Goal: Task Accomplishment & Management: Complete application form

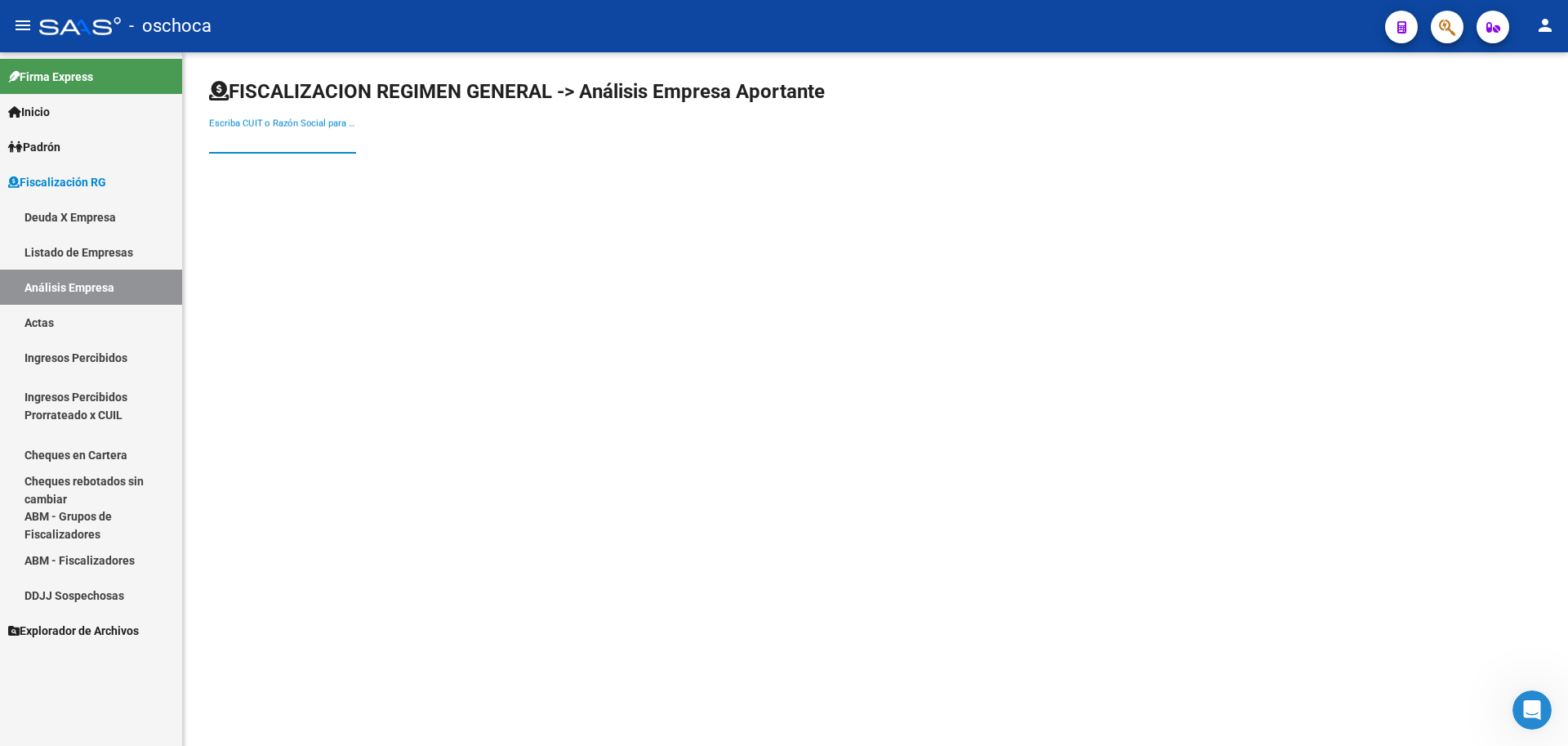
click at [213, 144] on input "Escriba CUIT o Razón Social para buscar" at bounding box center [282, 140] width 147 height 15
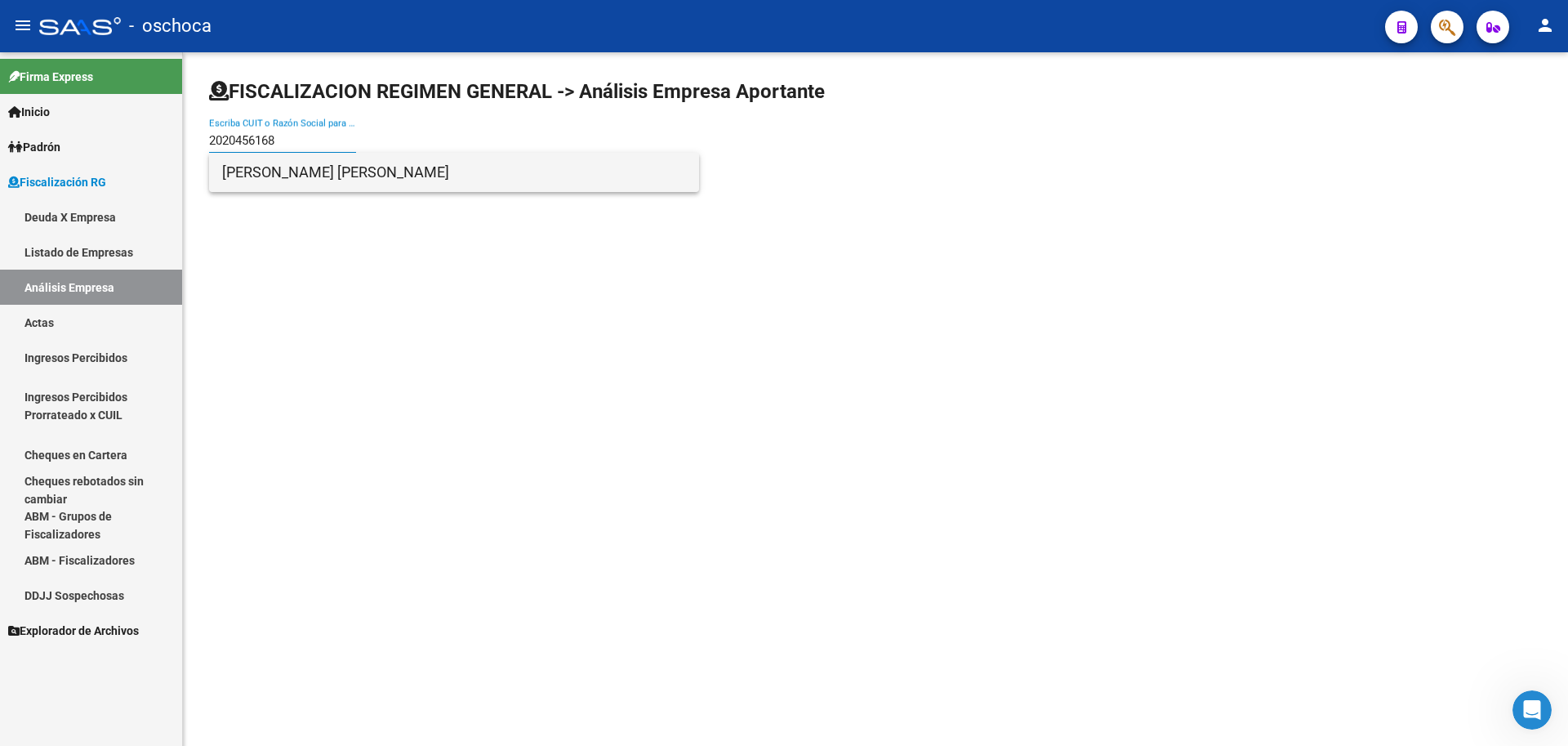
type input "2020456168"
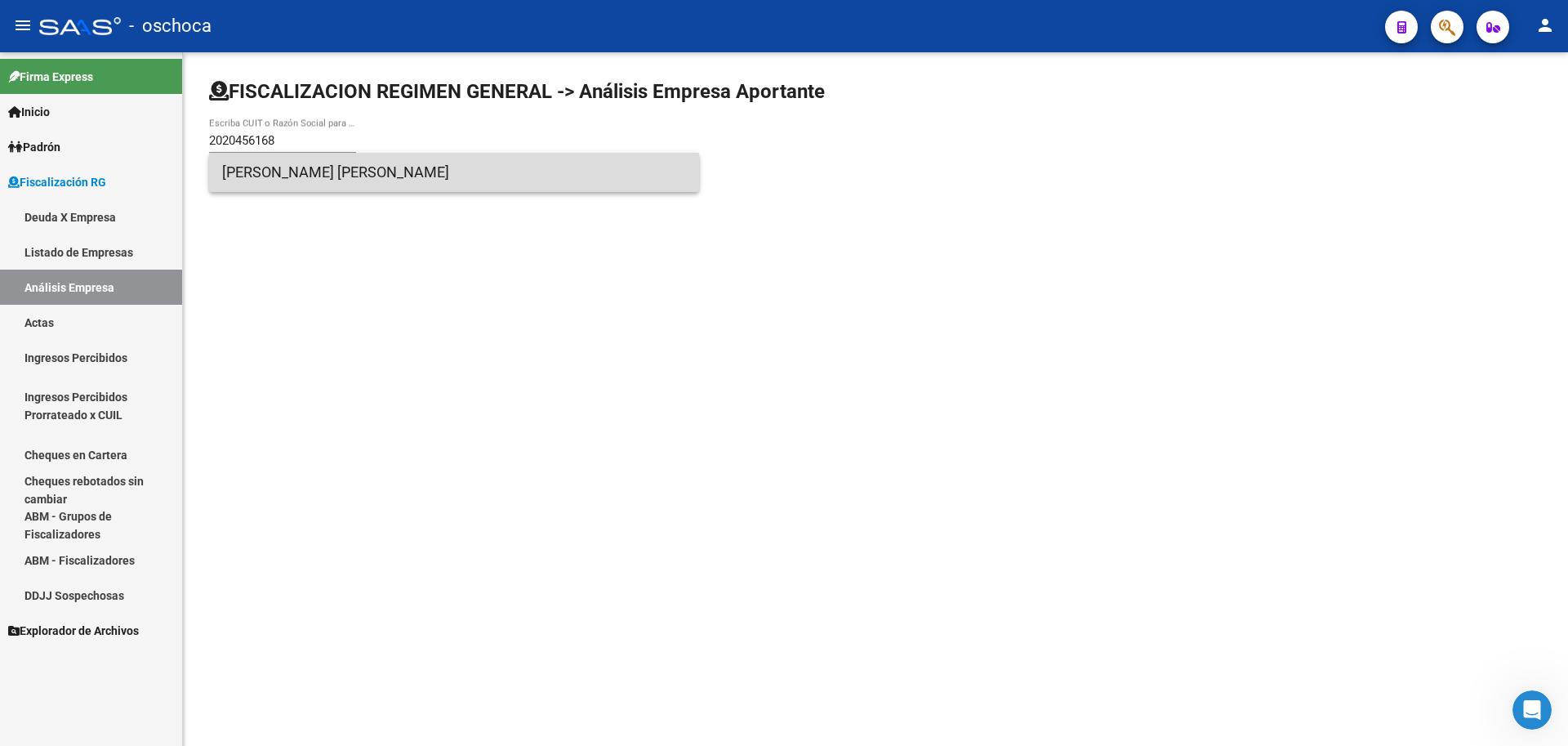
click at [249, 178] on span "[PERSON_NAME] [PERSON_NAME]" at bounding box center [454, 172] width 464 height 40
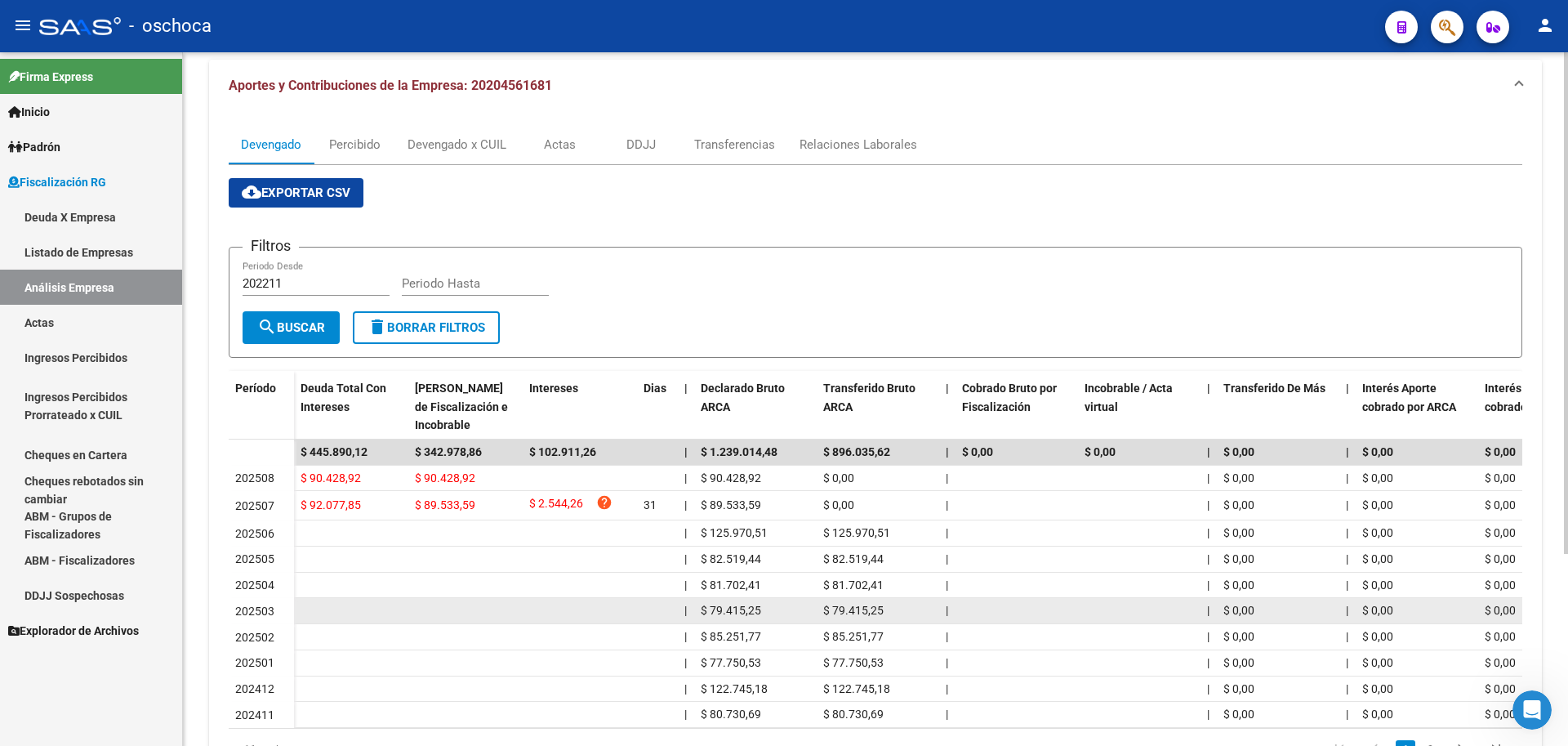
scroll to position [265, 0]
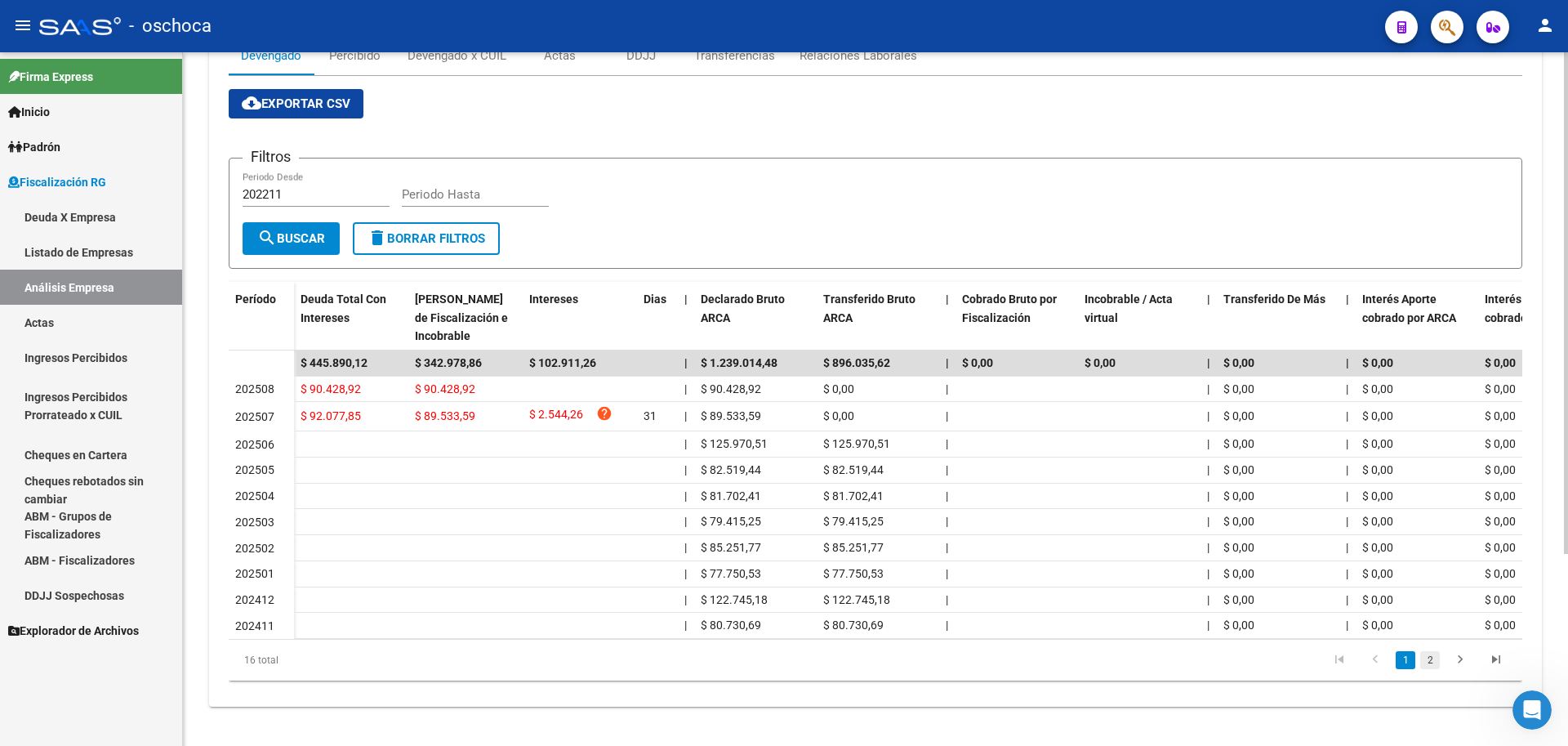
click at [1433, 657] on link "2" at bounding box center [1430, 660] width 20 height 18
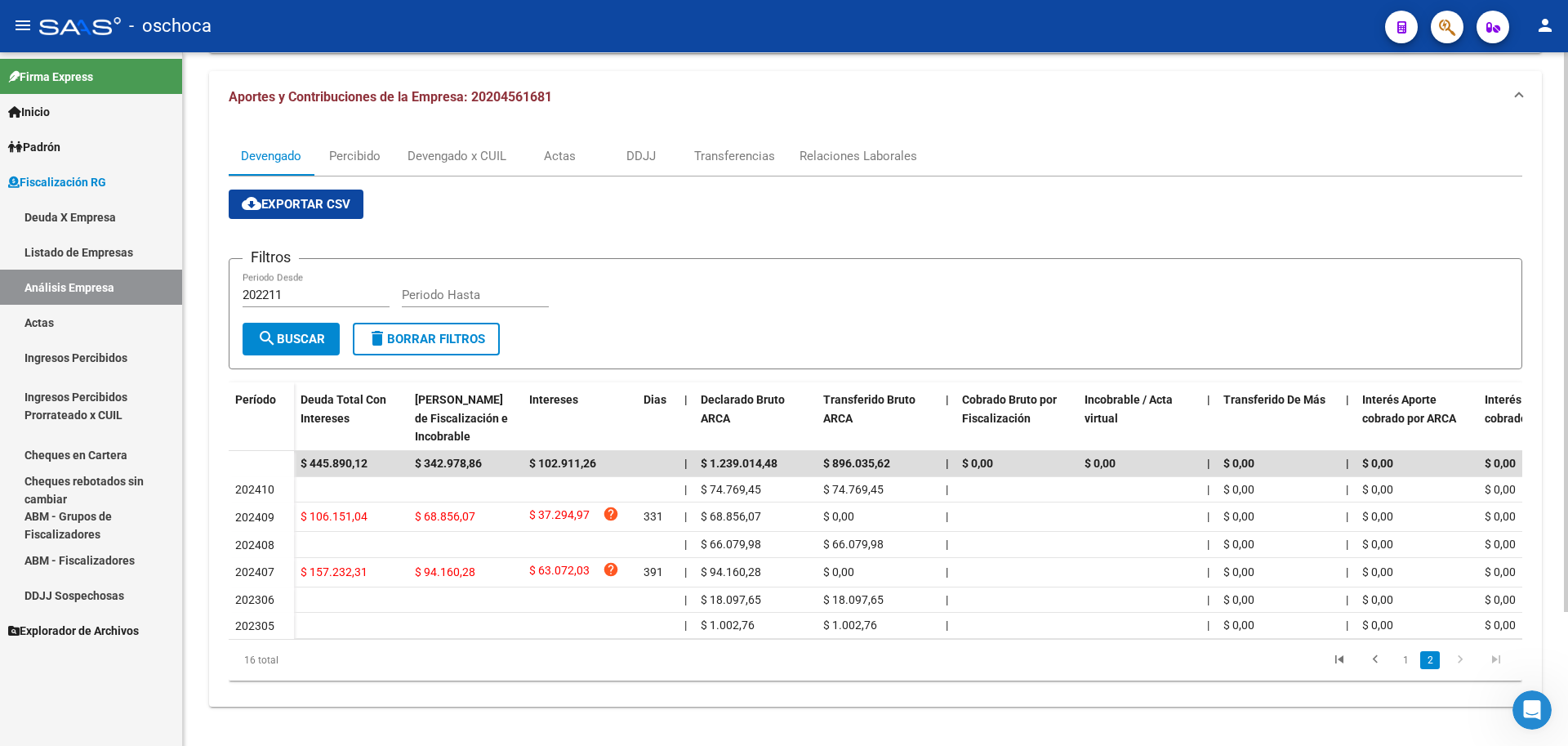
scroll to position [166, 0]
click at [1409, 661] on link "1" at bounding box center [1406, 660] width 20 height 18
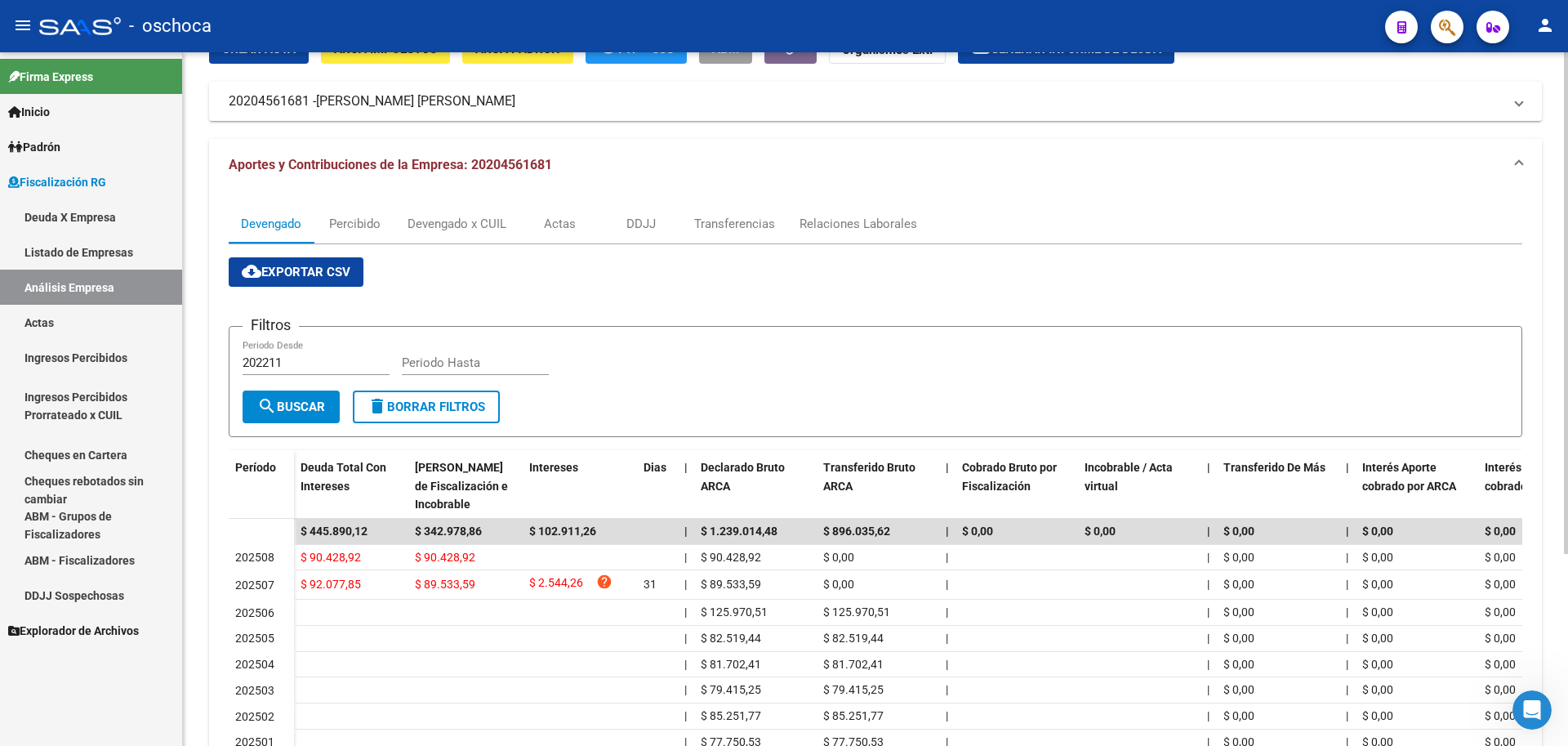
scroll to position [0, 0]
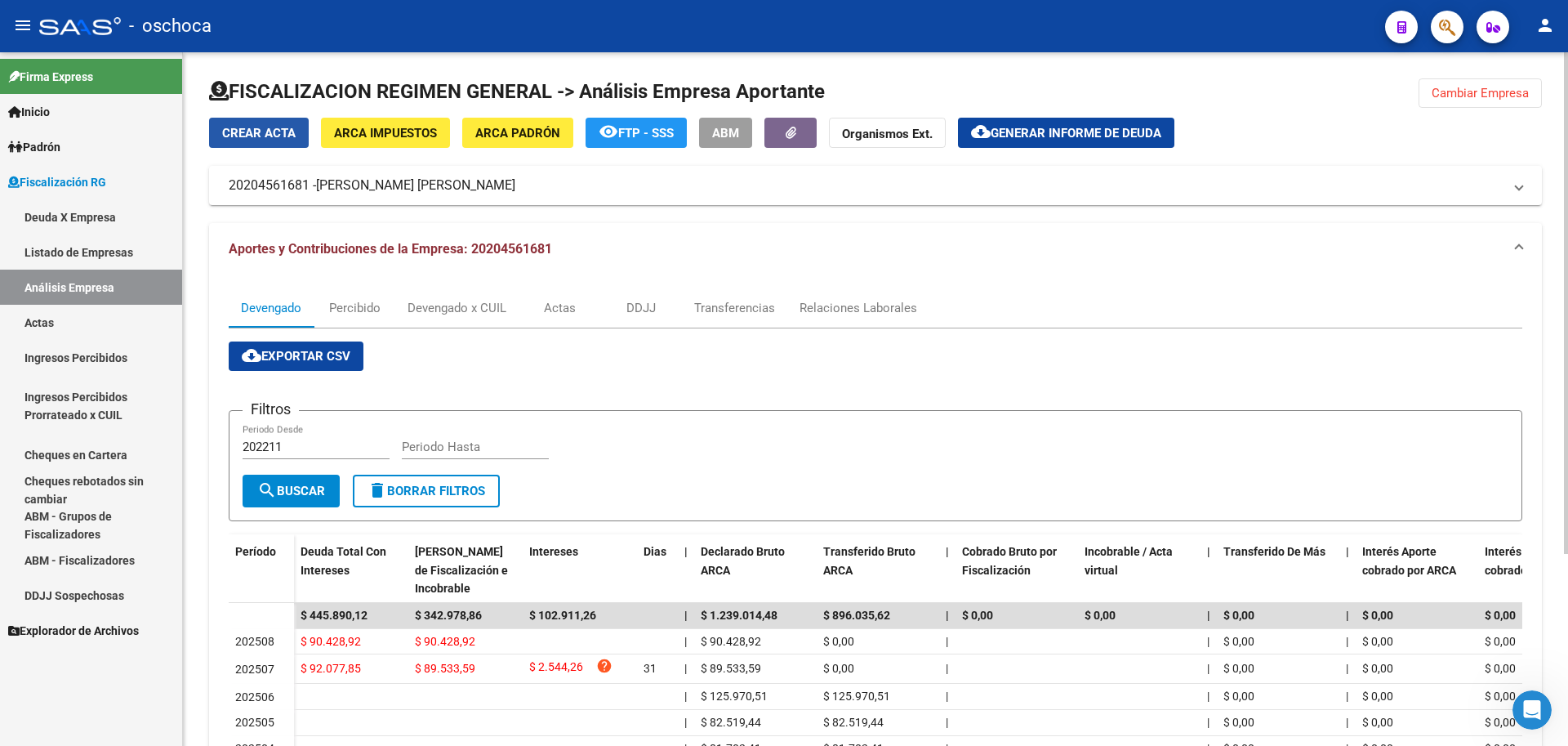
click at [268, 128] on span "Crear Acta" at bounding box center [259, 133] width 73 height 15
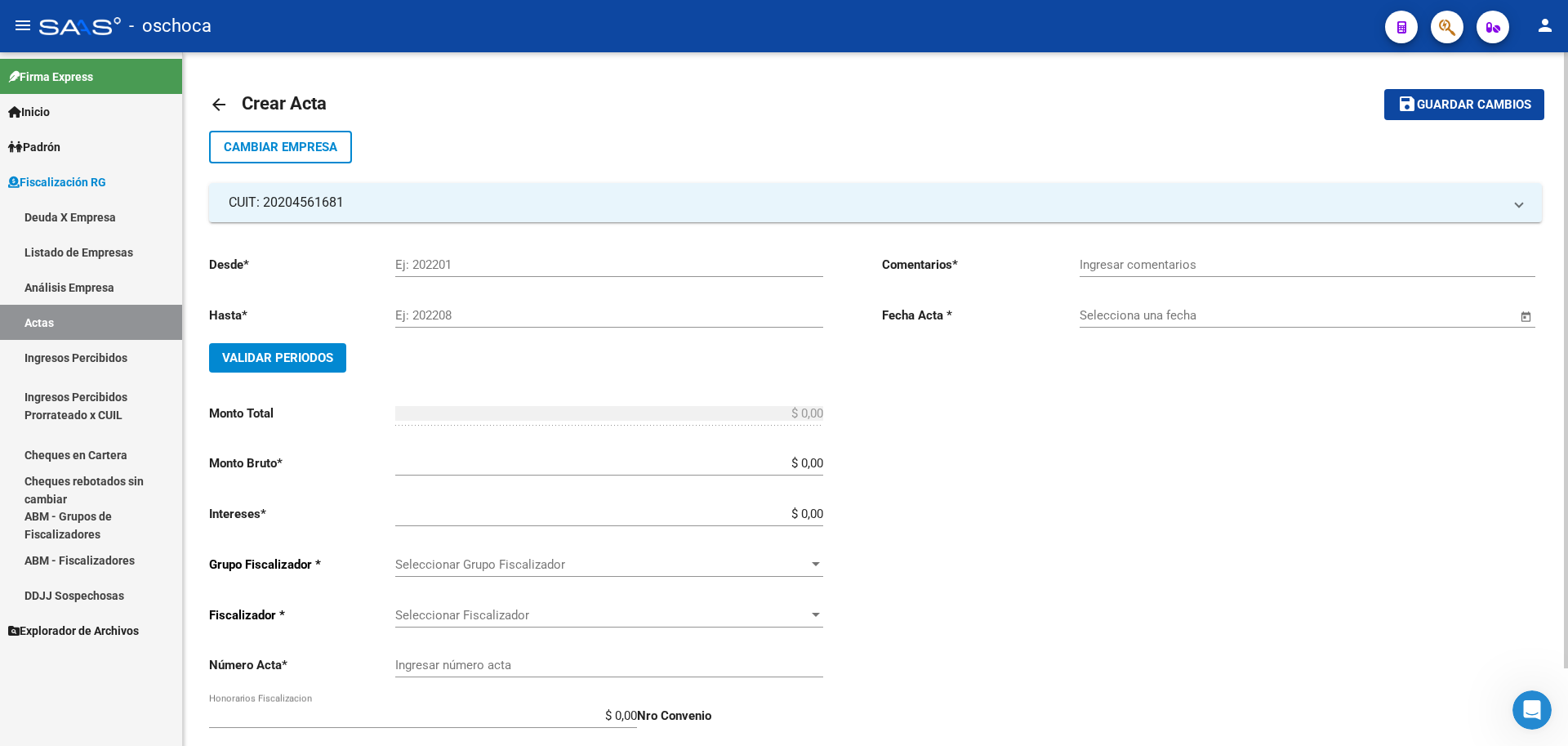
click at [436, 269] on input "Ej: 202201" at bounding box center [609, 264] width 428 height 15
type input "202407"
click at [514, 319] on input "Ej: 202208" at bounding box center [609, 315] width 428 height 15
type input "202507"
click at [250, 360] on span "Validar Periodos" at bounding box center [278, 357] width 111 height 15
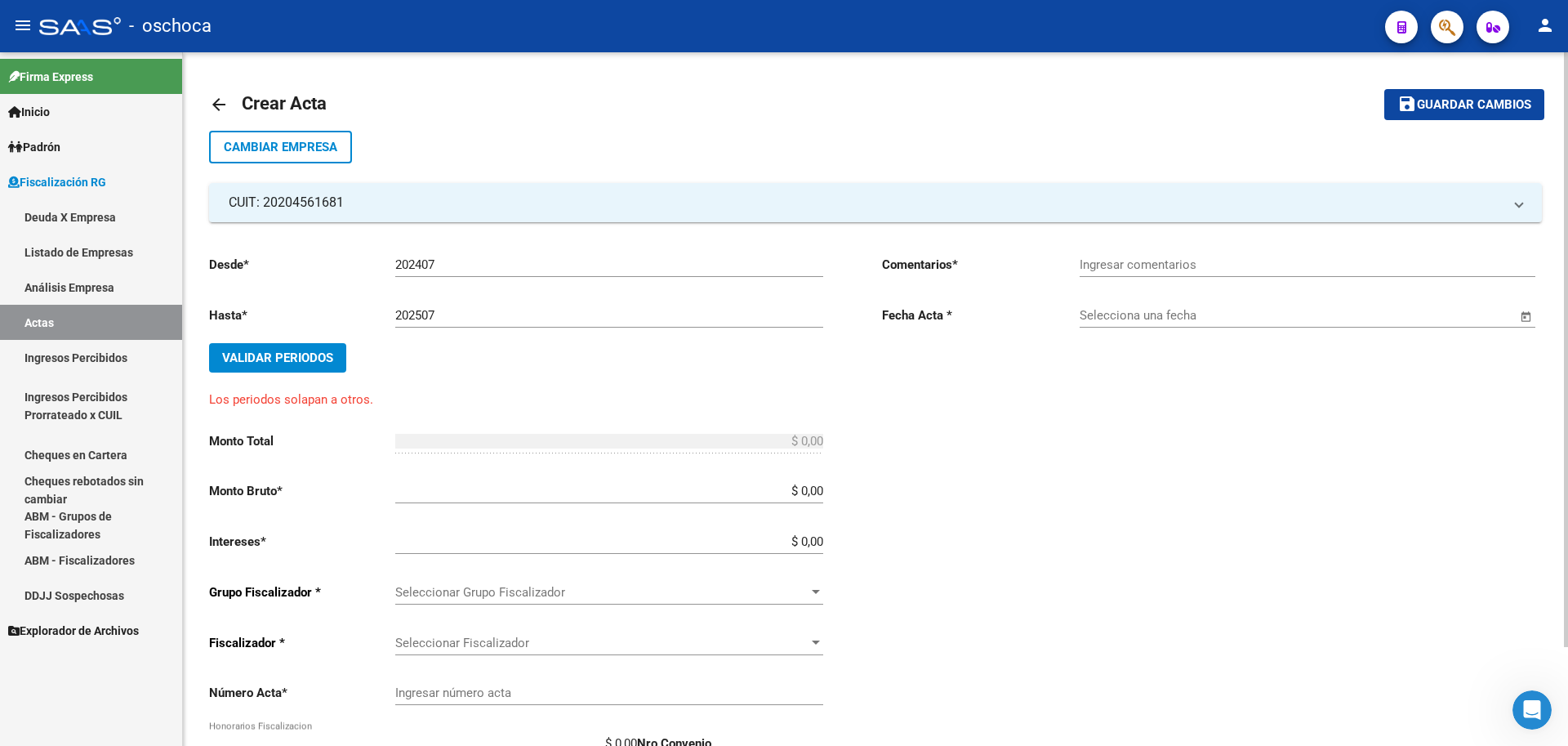
click at [217, 106] on mat-icon "arrow_back" at bounding box center [219, 105] width 20 height 20
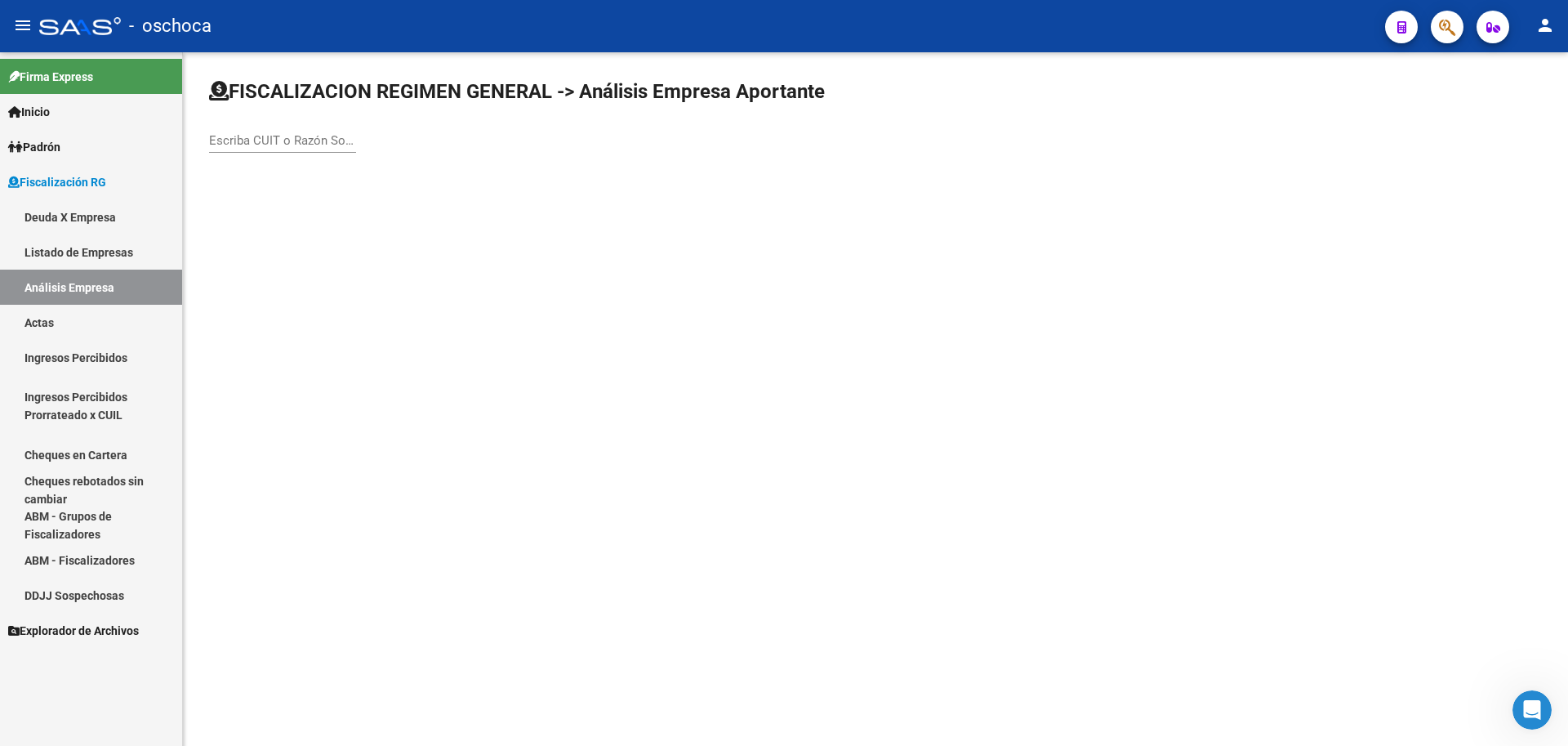
click at [222, 140] on input "Escriba CUIT o Razón Social para buscar" at bounding box center [282, 140] width 147 height 15
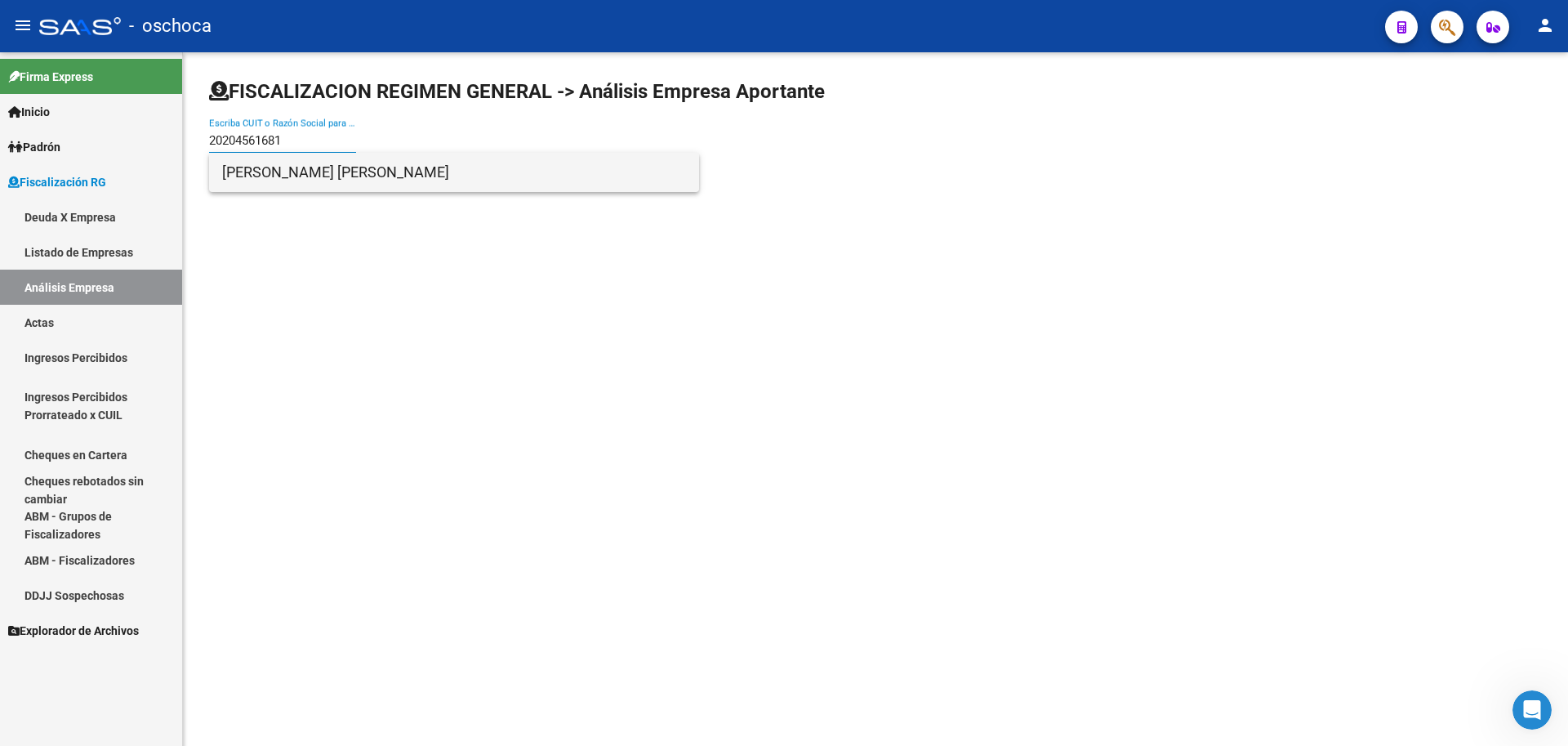
type input "20204561681"
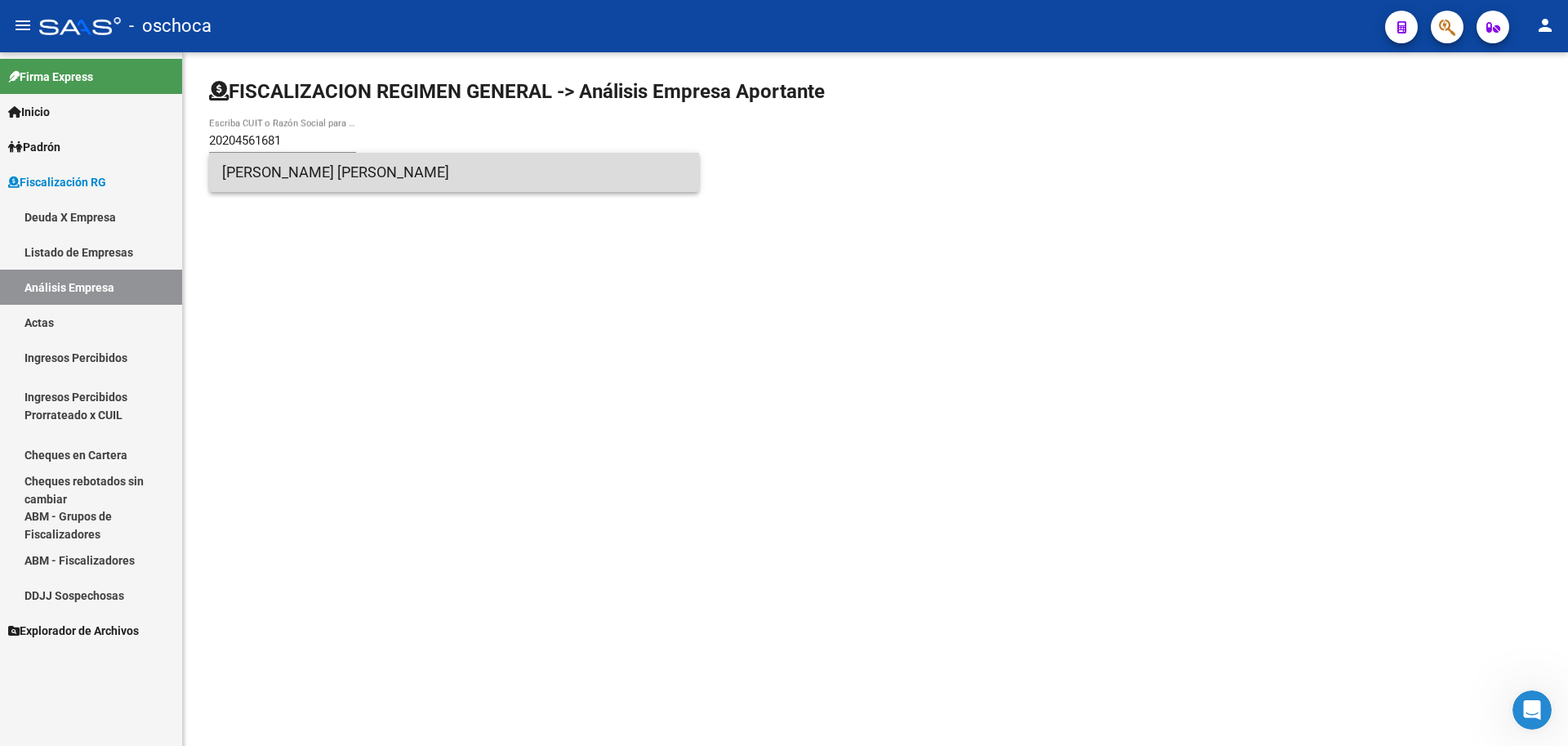
click at [239, 163] on span "[PERSON_NAME] [PERSON_NAME]" at bounding box center [454, 172] width 464 height 40
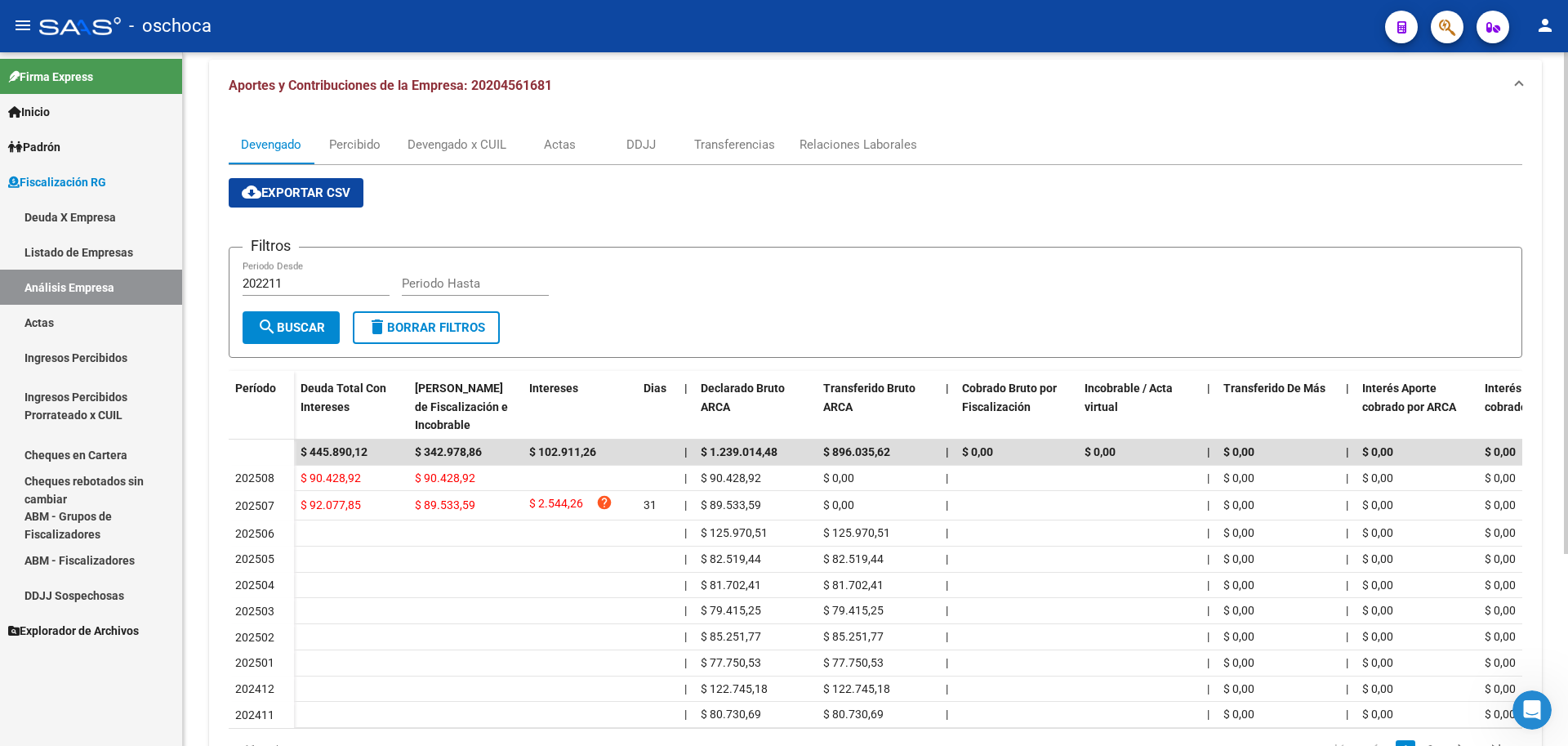
scroll to position [245, 0]
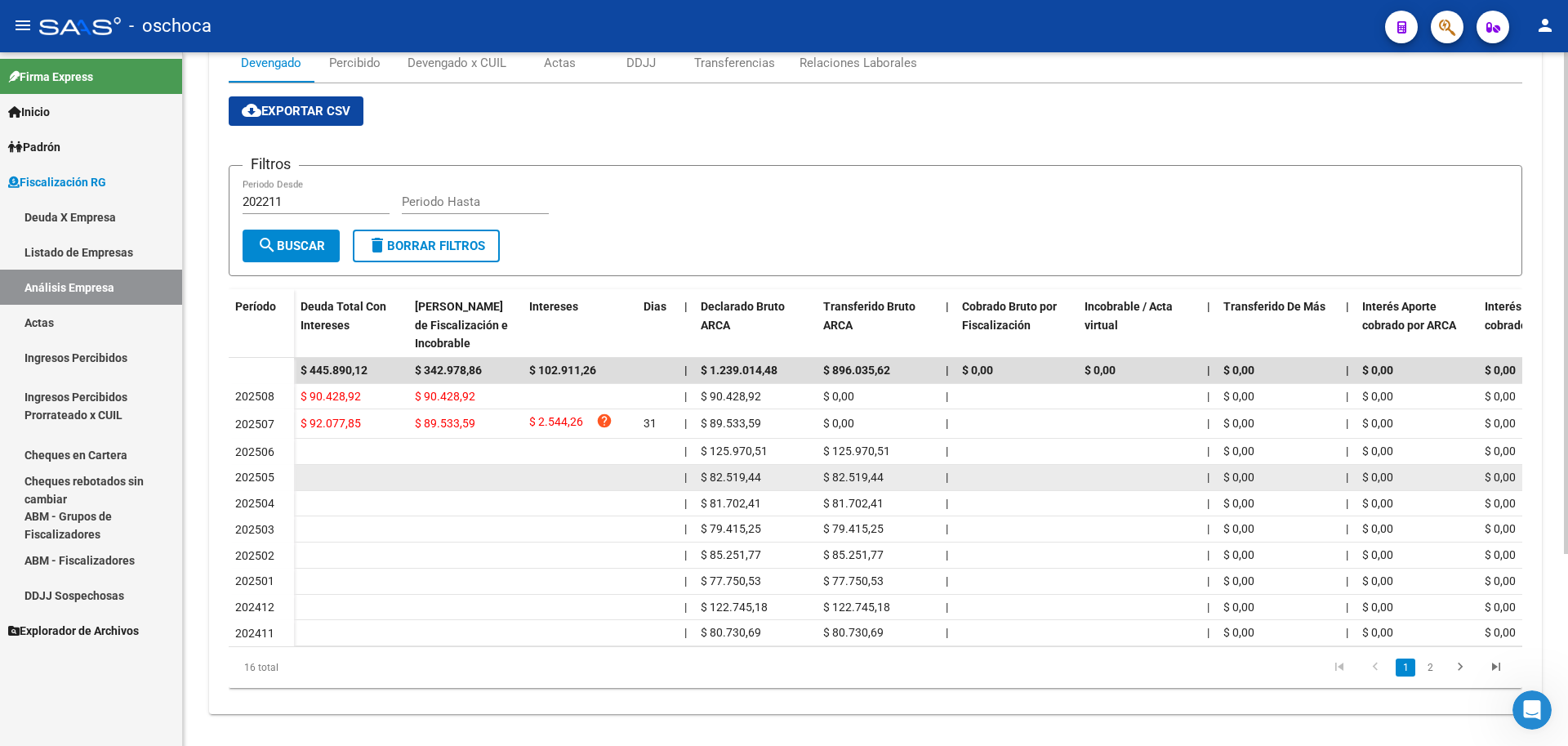
click at [431, 466] on datatable-body-cell at bounding box center [466, 478] width 115 height 26
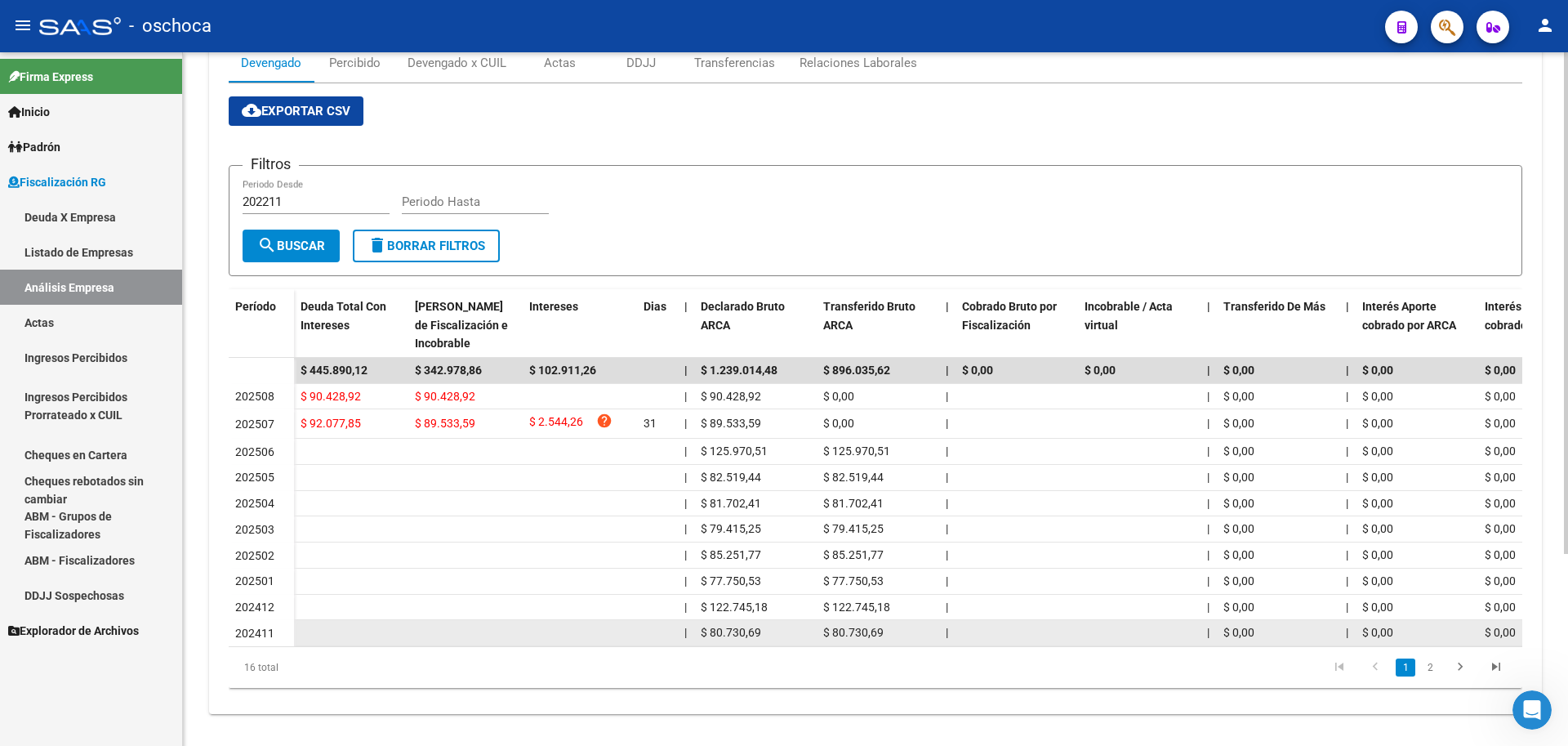
scroll to position [265, 0]
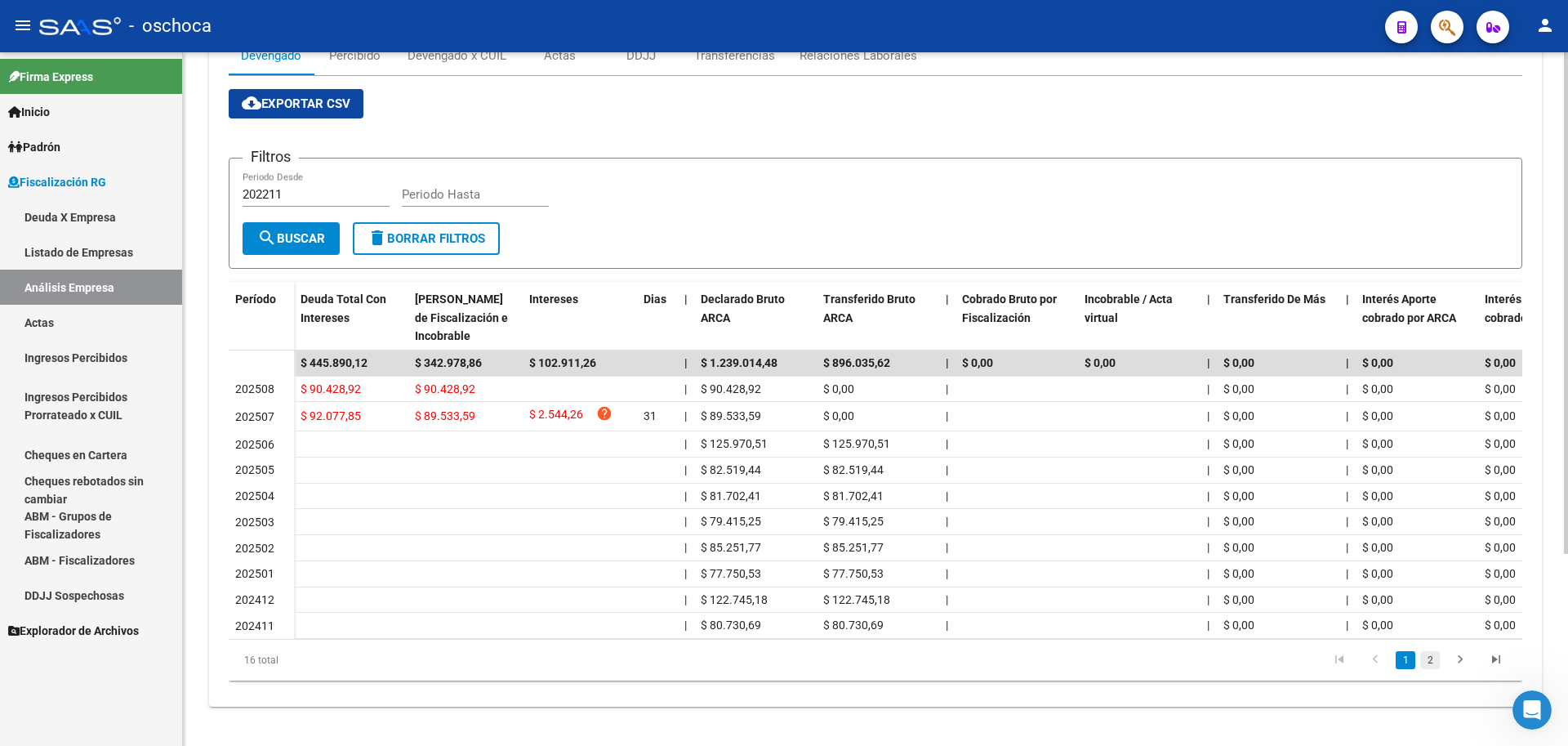
click at [1425, 660] on link "2" at bounding box center [1430, 660] width 20 height 18
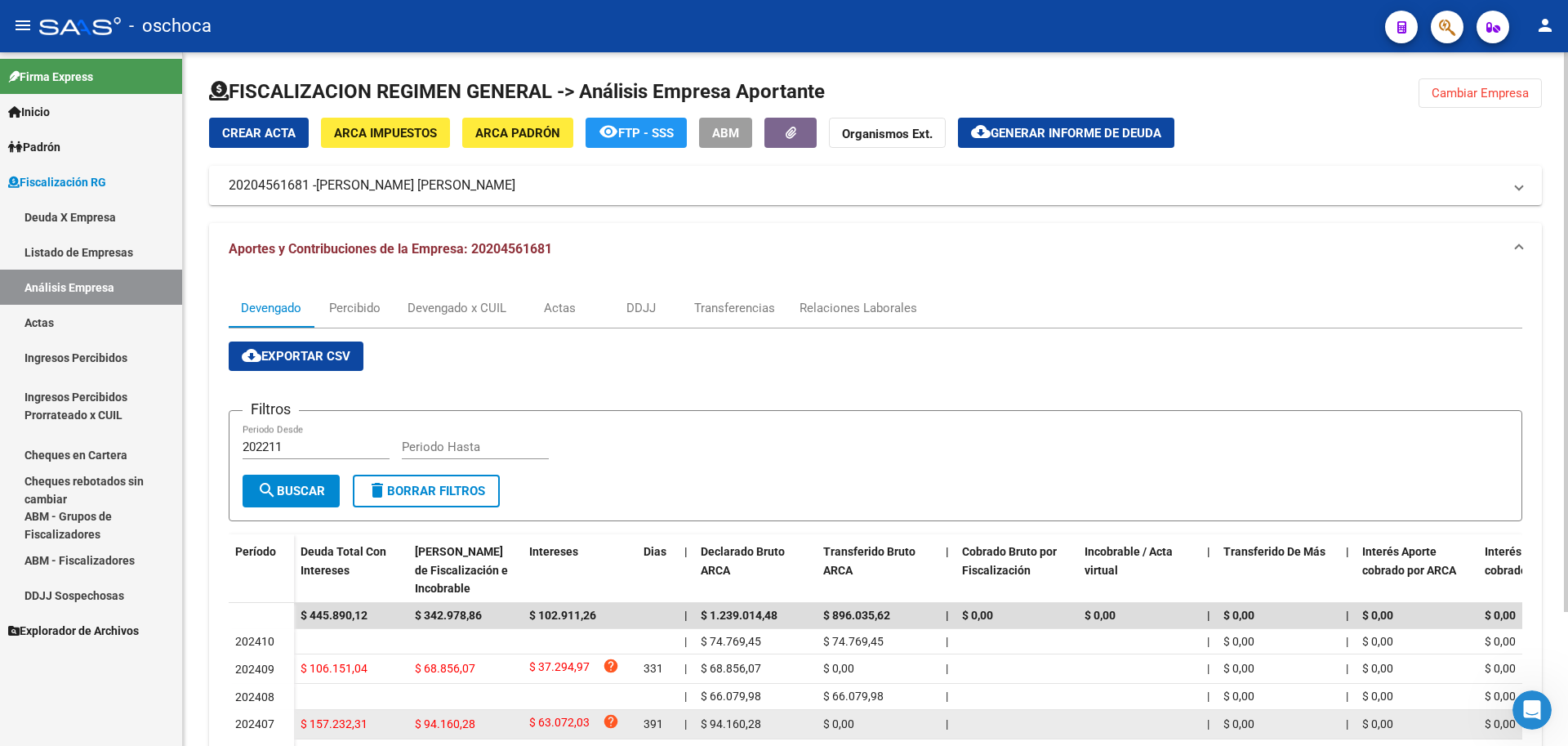
scroll to position [166, 0]
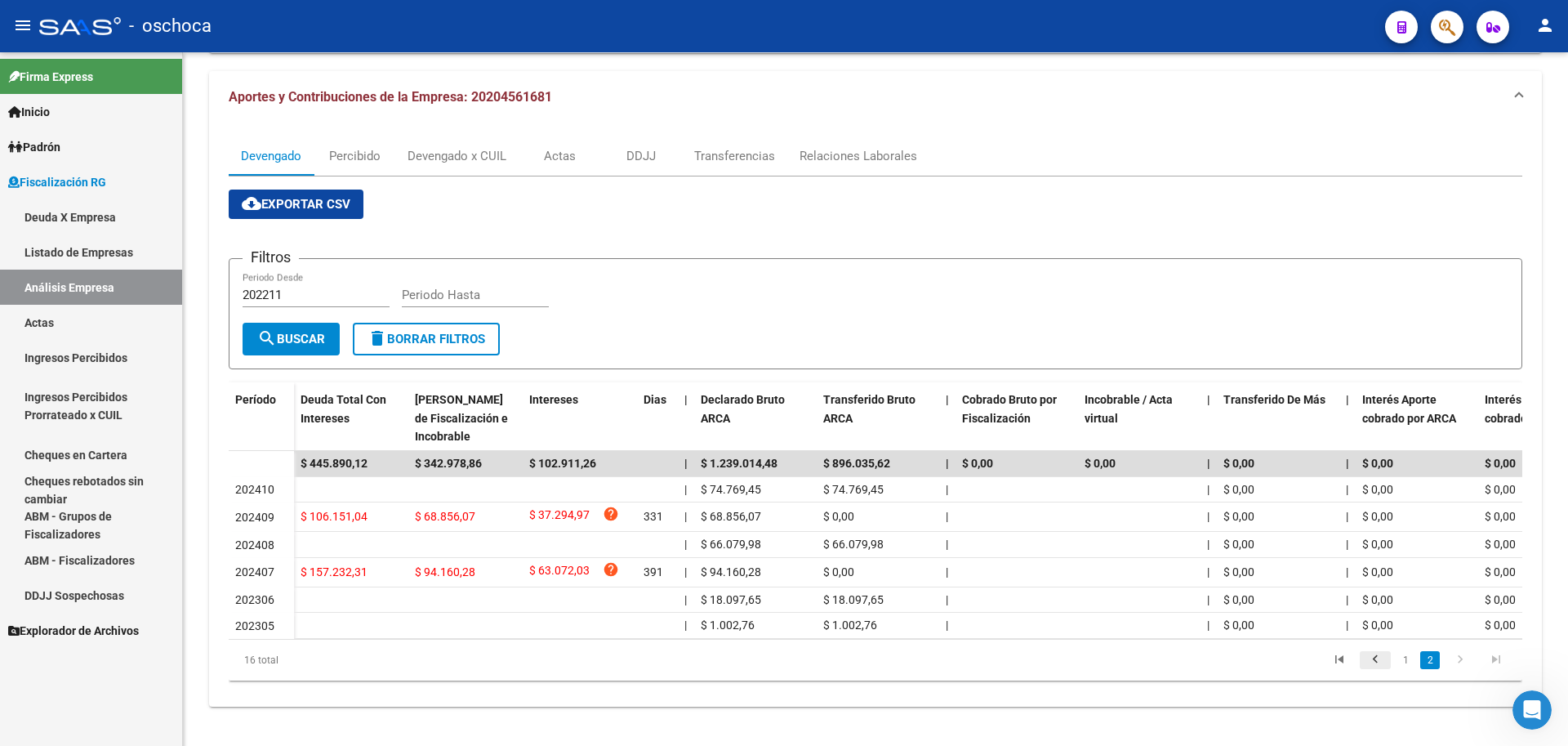
click at [1378, 668] on icon "go to previous page" at bounding box center [1375, 662] width 21 height 20
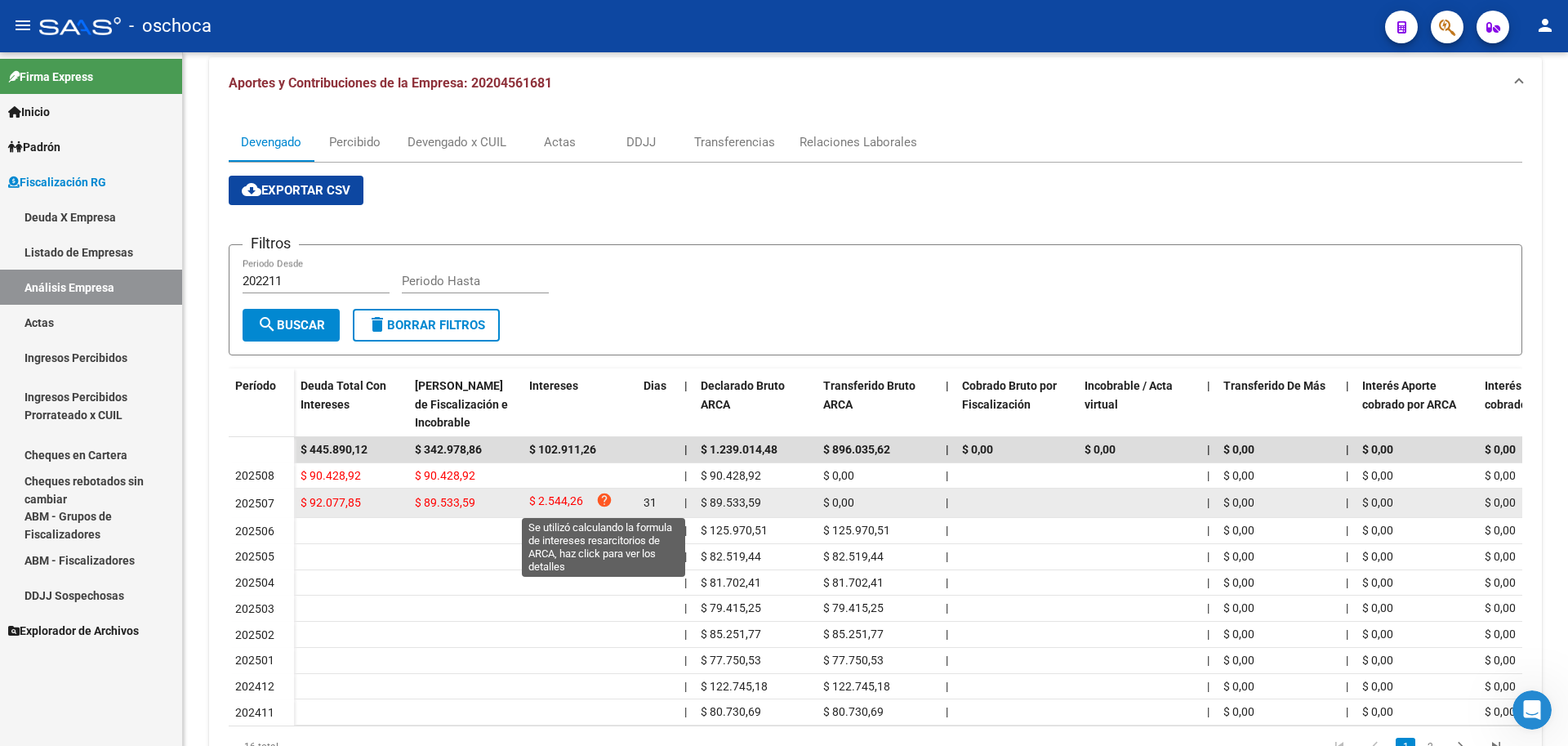
click at [600, 504] on icon "help" at bounding box center [604, 500] width 17 height 17
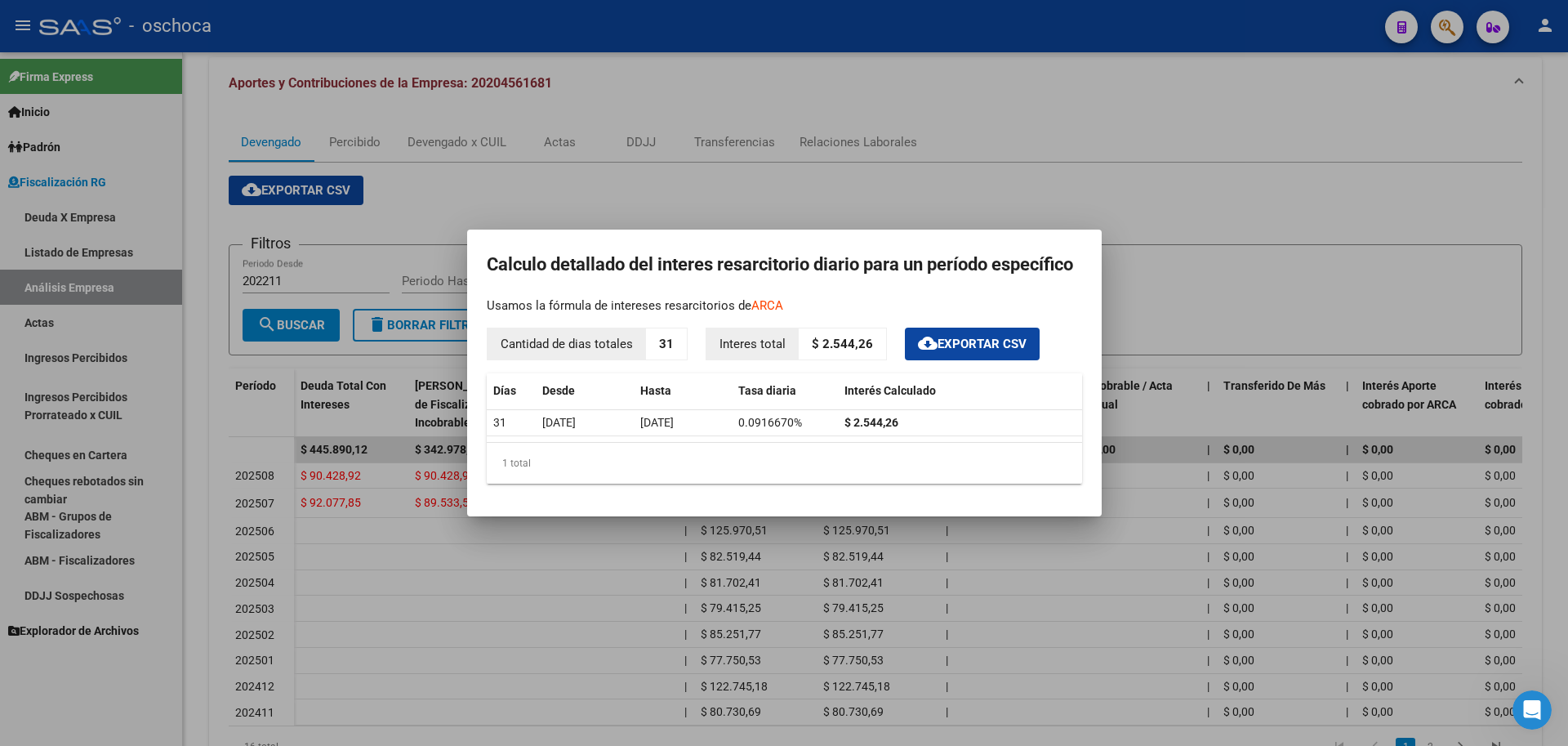
click at [602, 569] on div at bounding box center [784, 373] width 1568 height 746
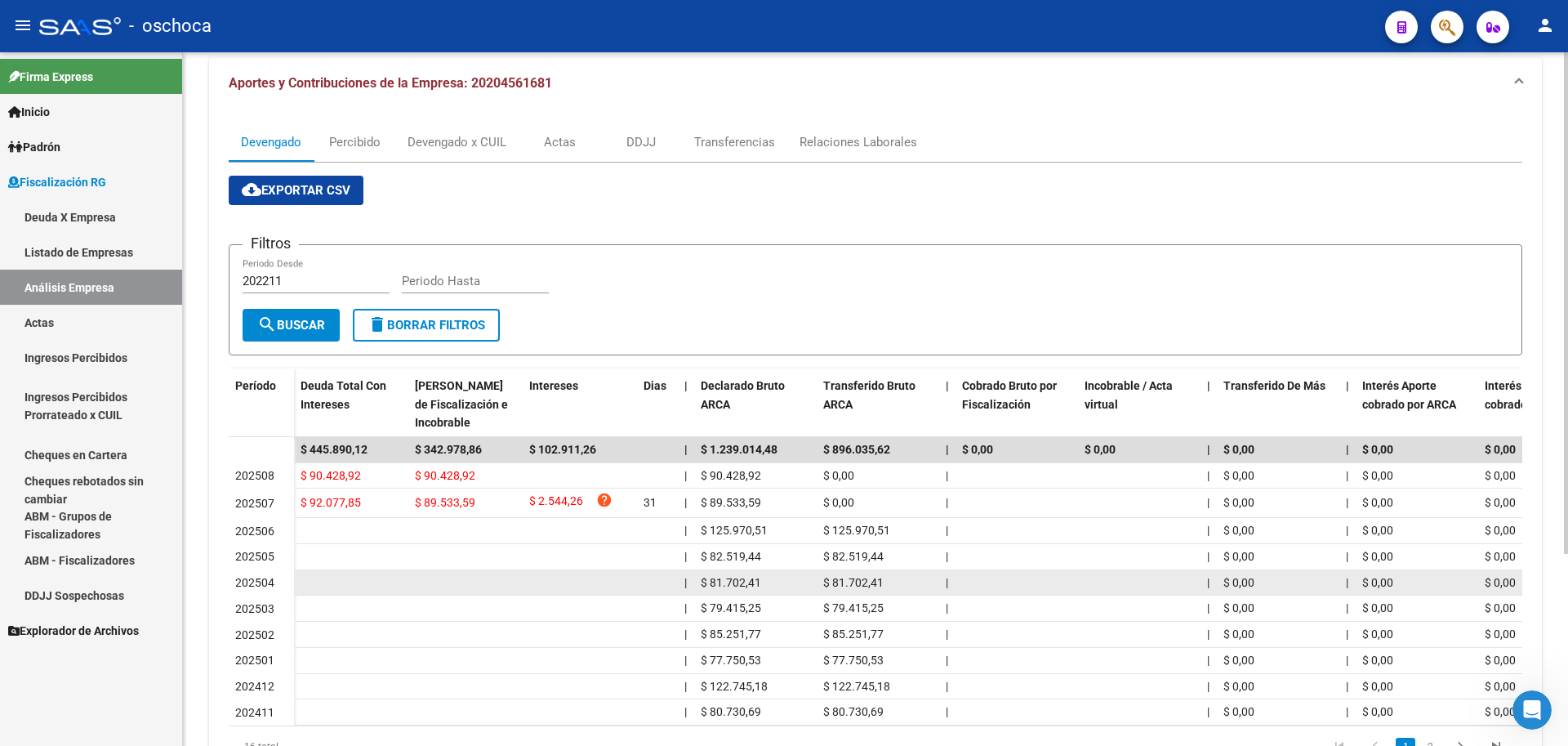
scroll to position [247, 0]
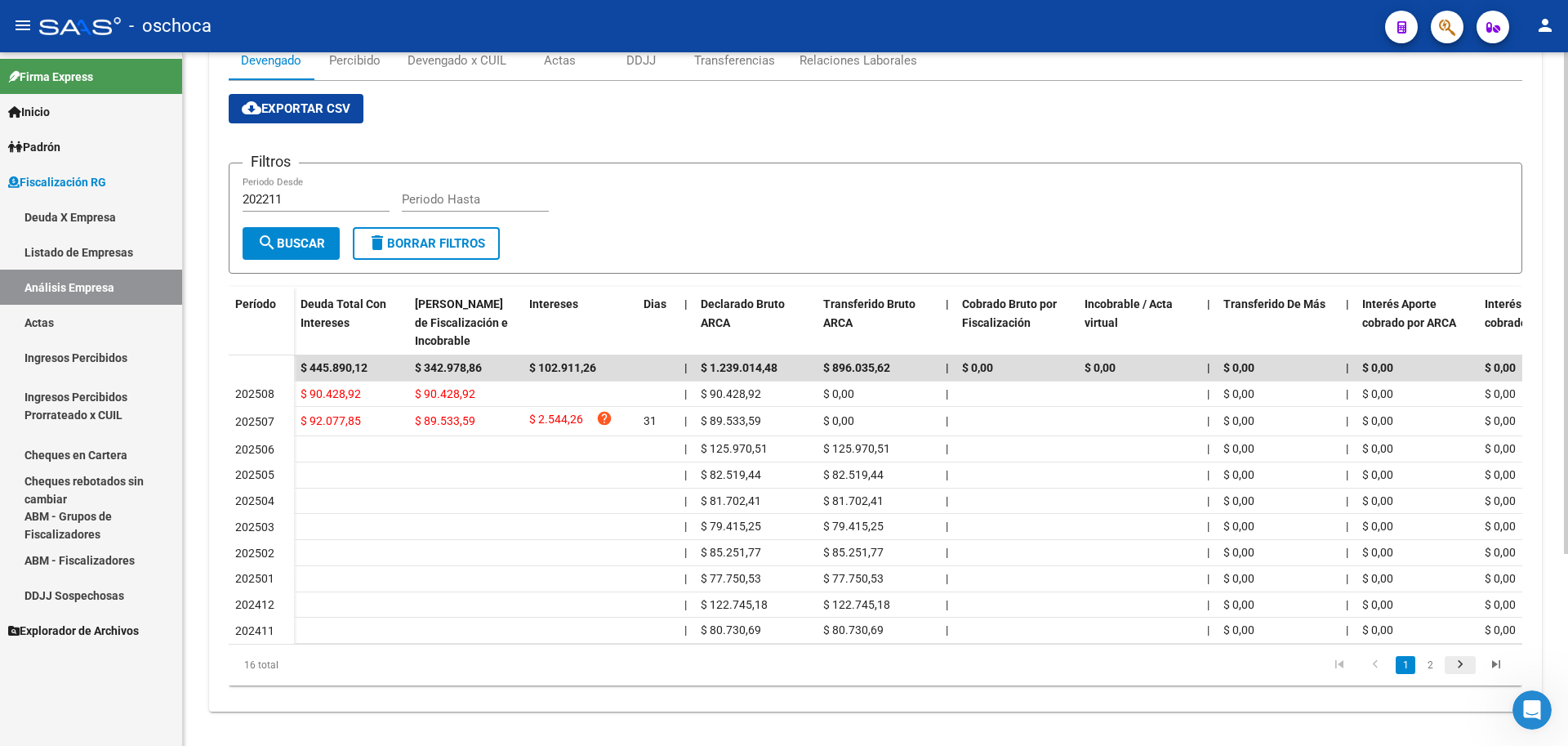
click at [1455, 673] on icon "go to next page" at bounding box center [1460, 667] width 21 height 20
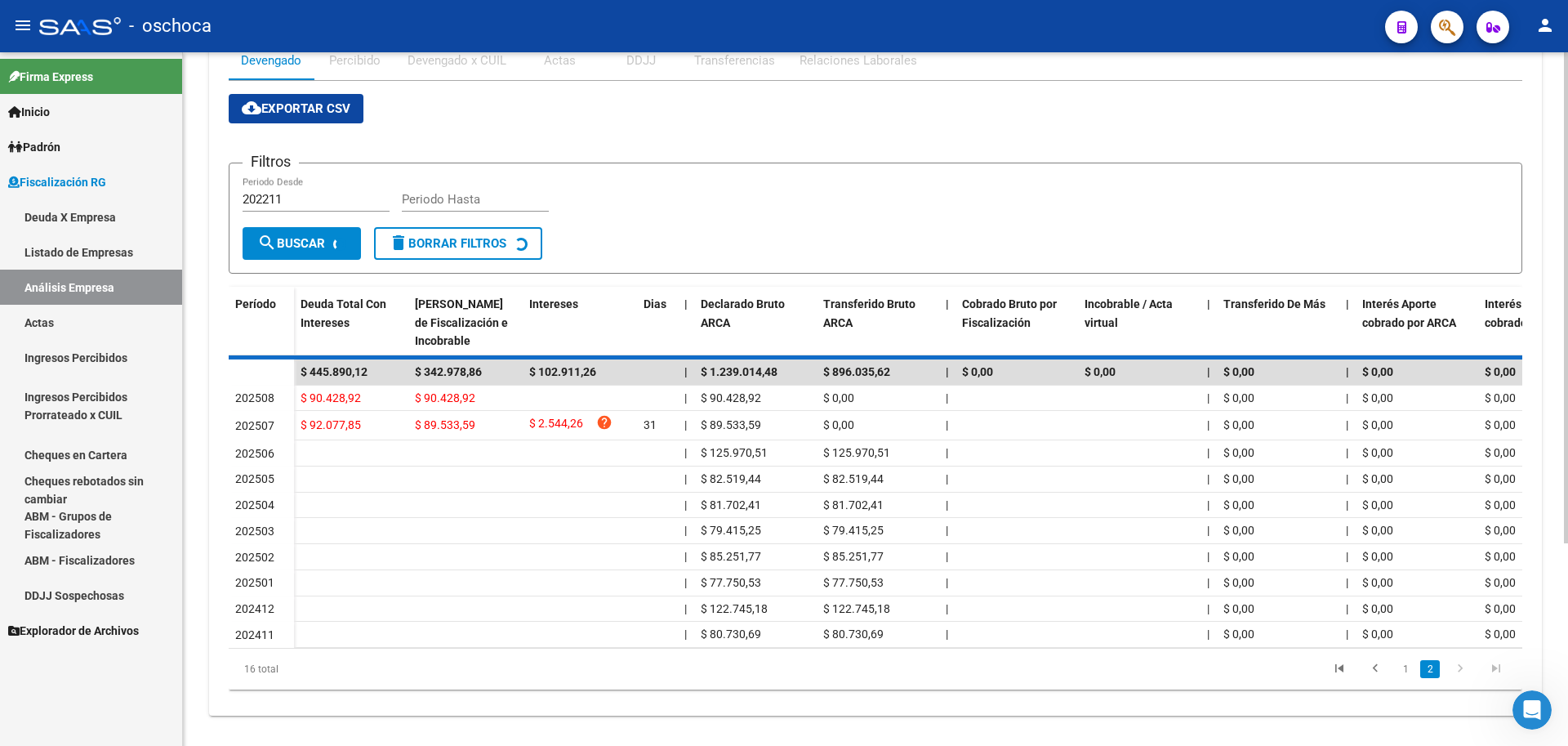
scroll to position [166, 0]
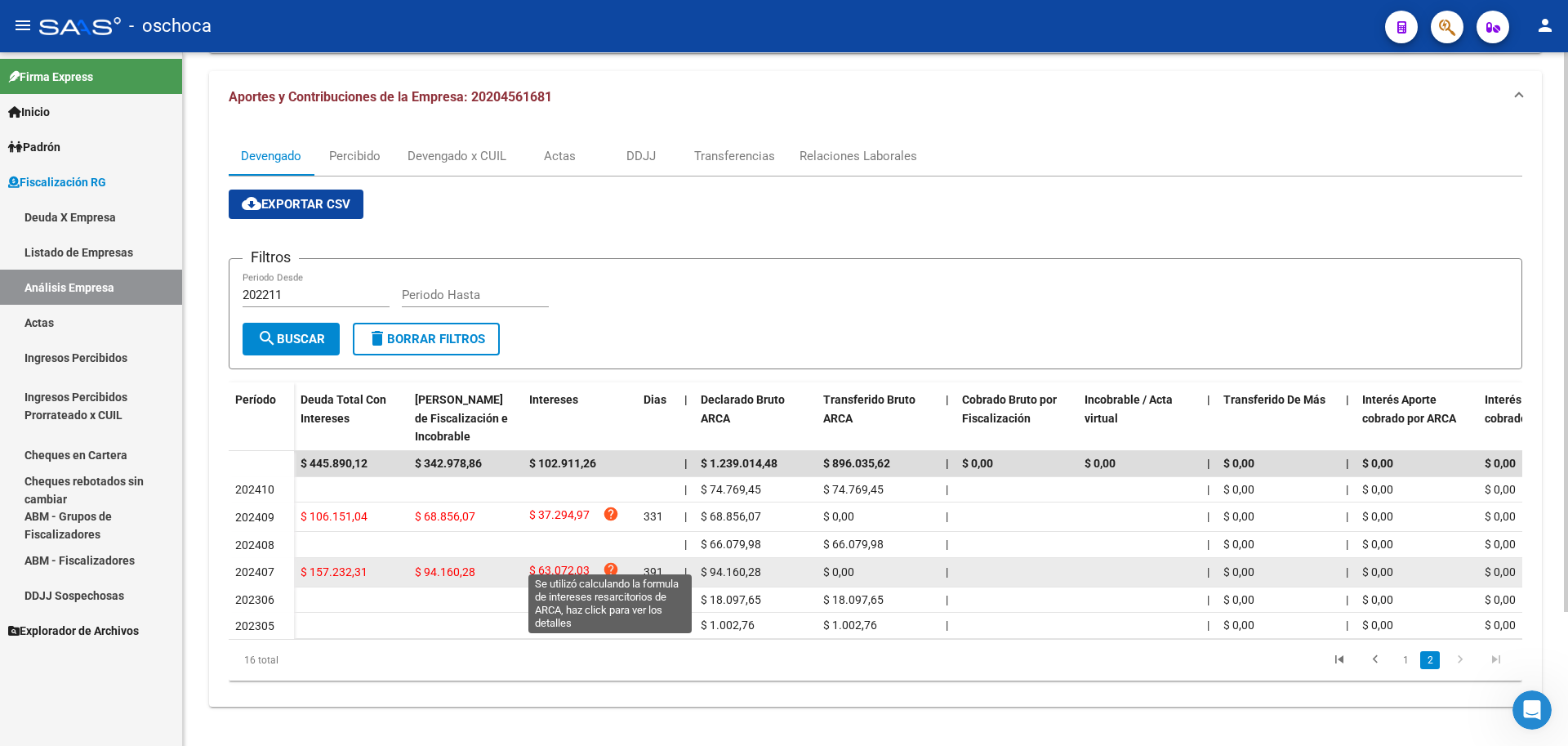
click at [611, 563] on icon "help" at bounding box center [610, 569] width 17 height 17
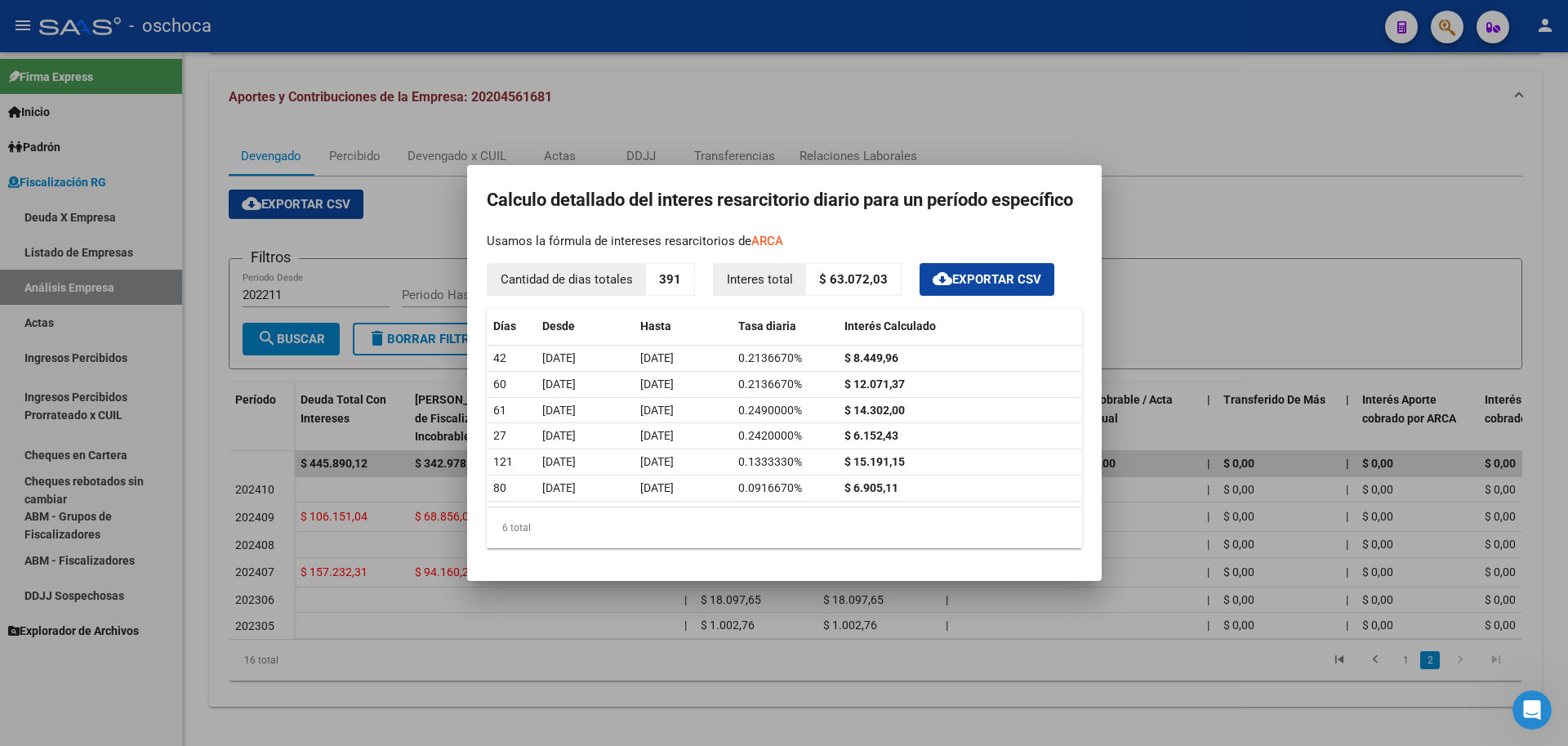
click at [963, 129] on div at bounding box center [784, 373] width 1568 height 746
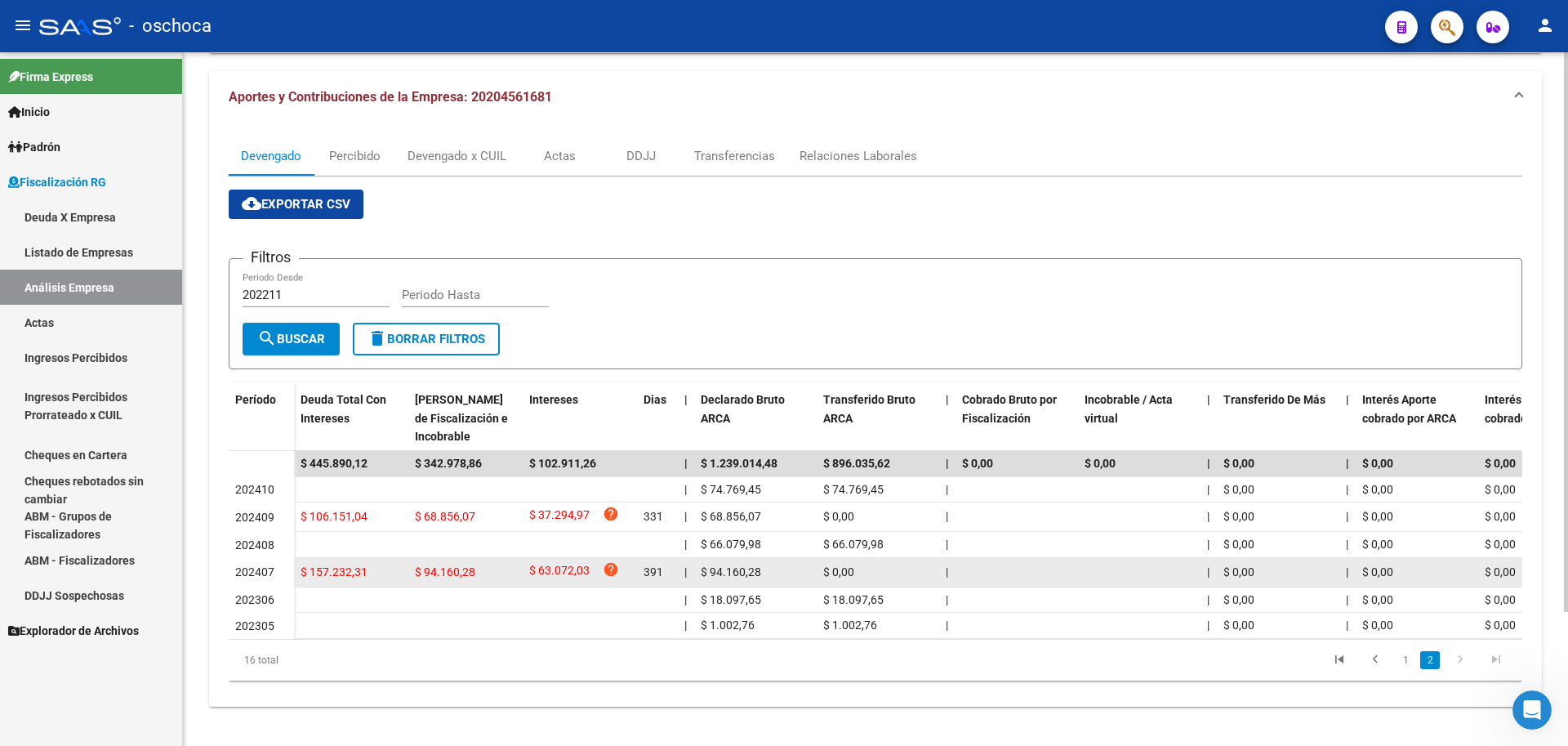
drag, startPoint x: 421, startPoint y: 553, endPoint x: 479, endPoint y: 552, distance: 58.0
click at [479, 563] on div "$ 94.160,28" at bounding box center [465, 572] width 101 height 19
drag, startPoint x: 538, startPoint y: 554, endPoint x: 590, endPoint y: 564, distance: 53.0
click at [590, 564] on div "$ 63.072,03 help" at bounding box center [580, 572] width 101 height 22
drag, startPoint x: 310, startPoint y: 559, endPoint x: 367, endPoint y: 556, distance: 57.1
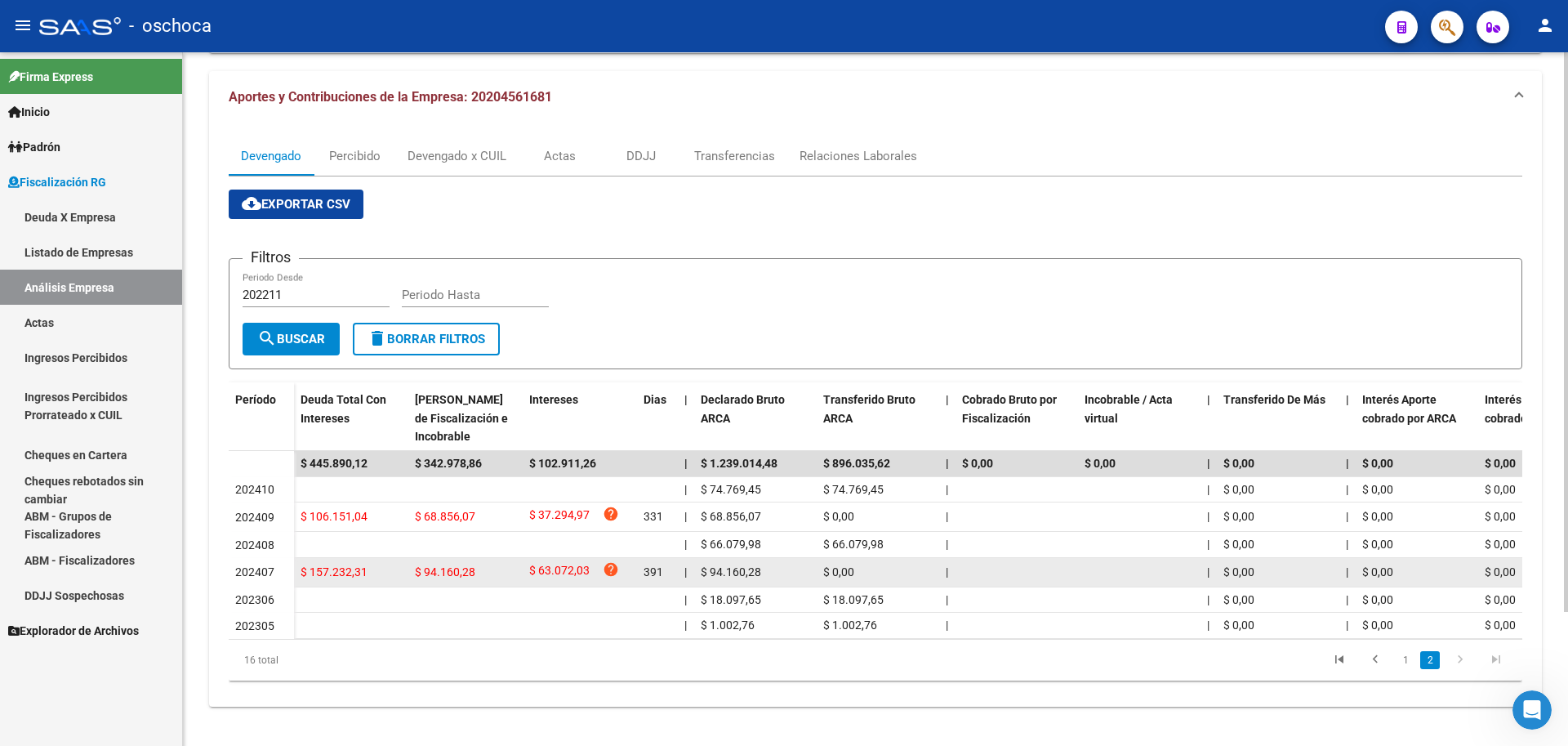
click at [367, 563] on div "$ 157.232,31" at bounding box center [351, 572] width 101 height 19
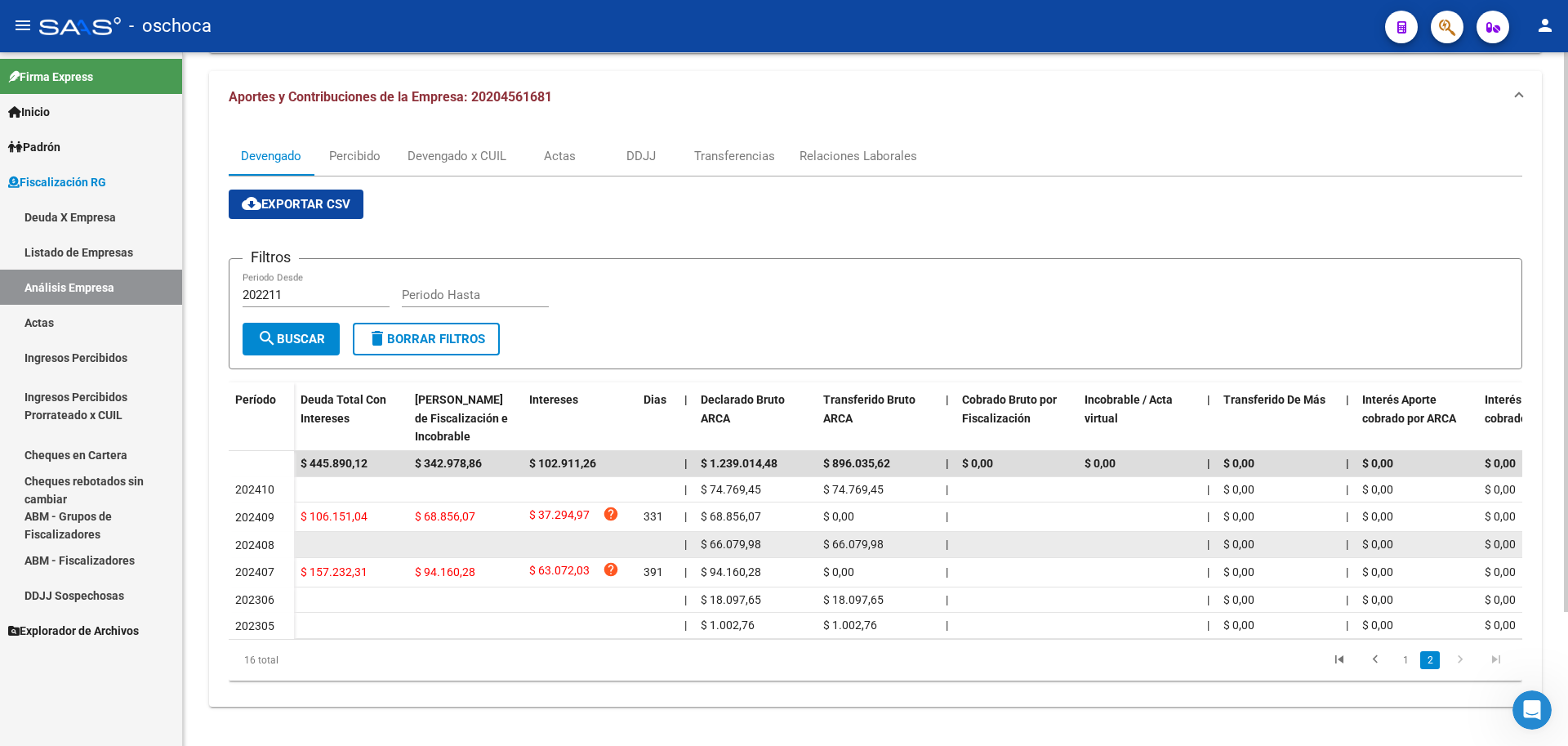
click at [536, 532] on datatable-body-cell at bounding box center [580, 545] width 115 height 26
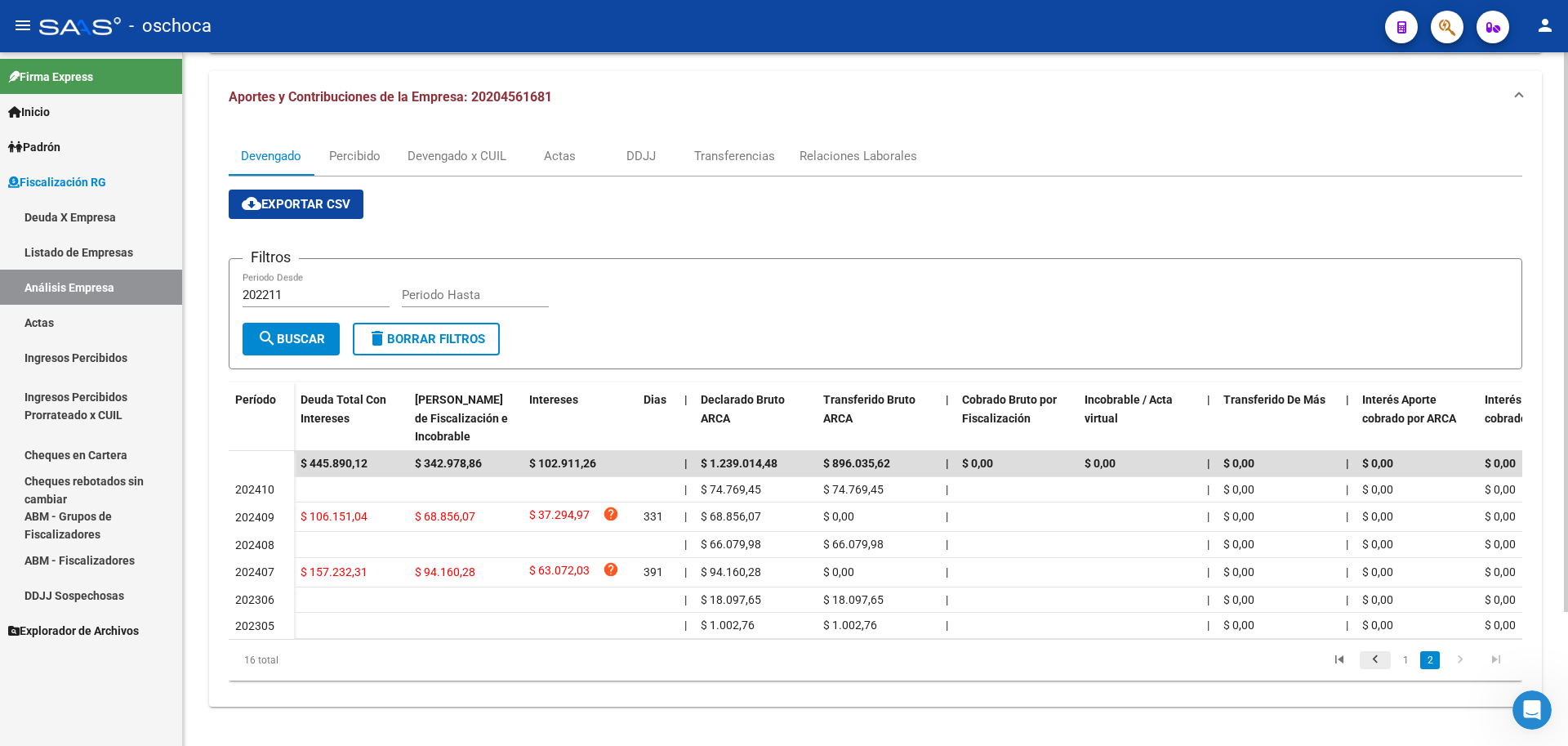
click at [1375, 666] on icon "go to previous page" at bounding box center [1375, 662] width 21 height 20
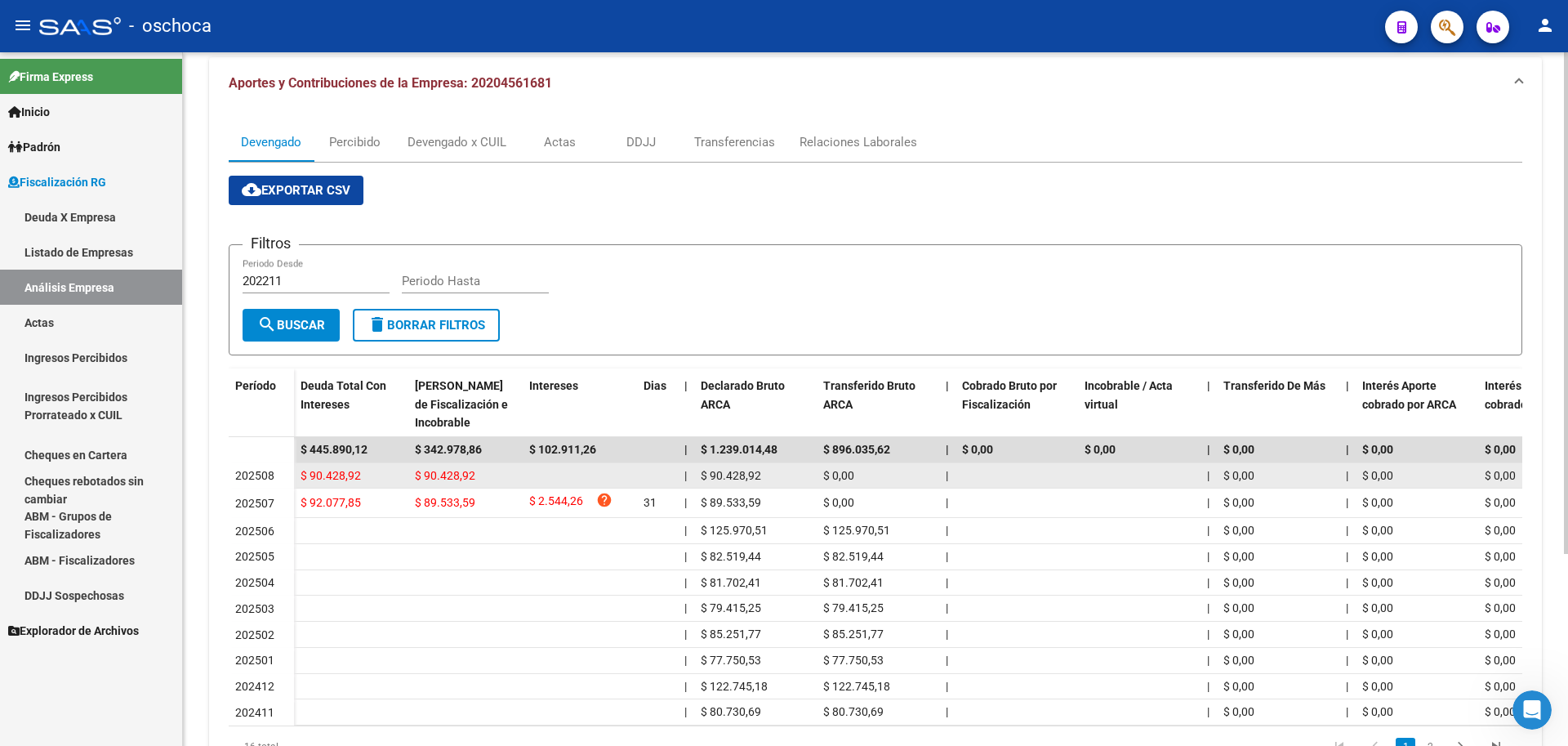
click at [536, 480] on datatable-body-cell at bounding box center [580, 476] width 115 height 26
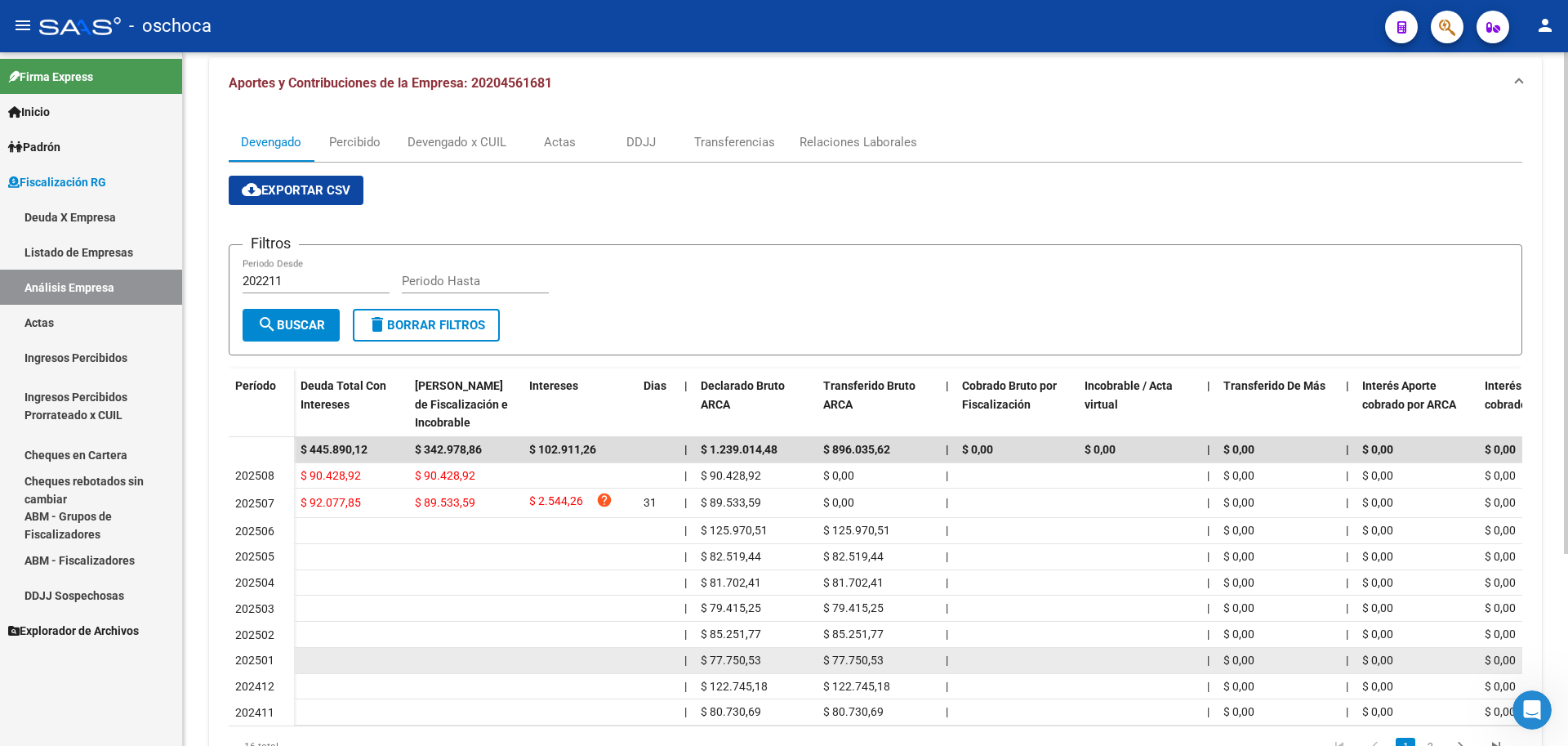
scroll to position [265, 0]
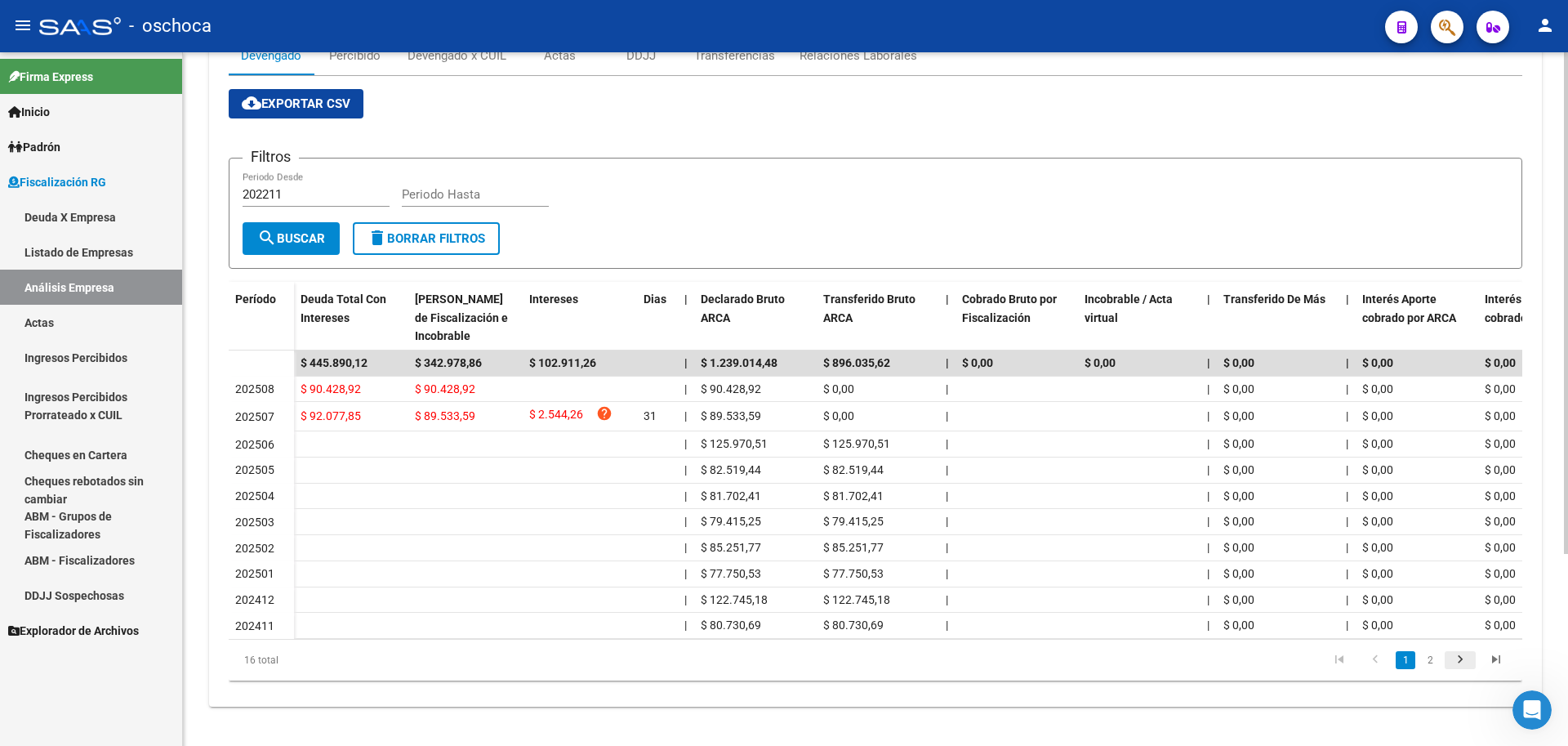
click at [1459, 663] on icon "go to next page" at bounding box center [1460, 662] width 21 height 20
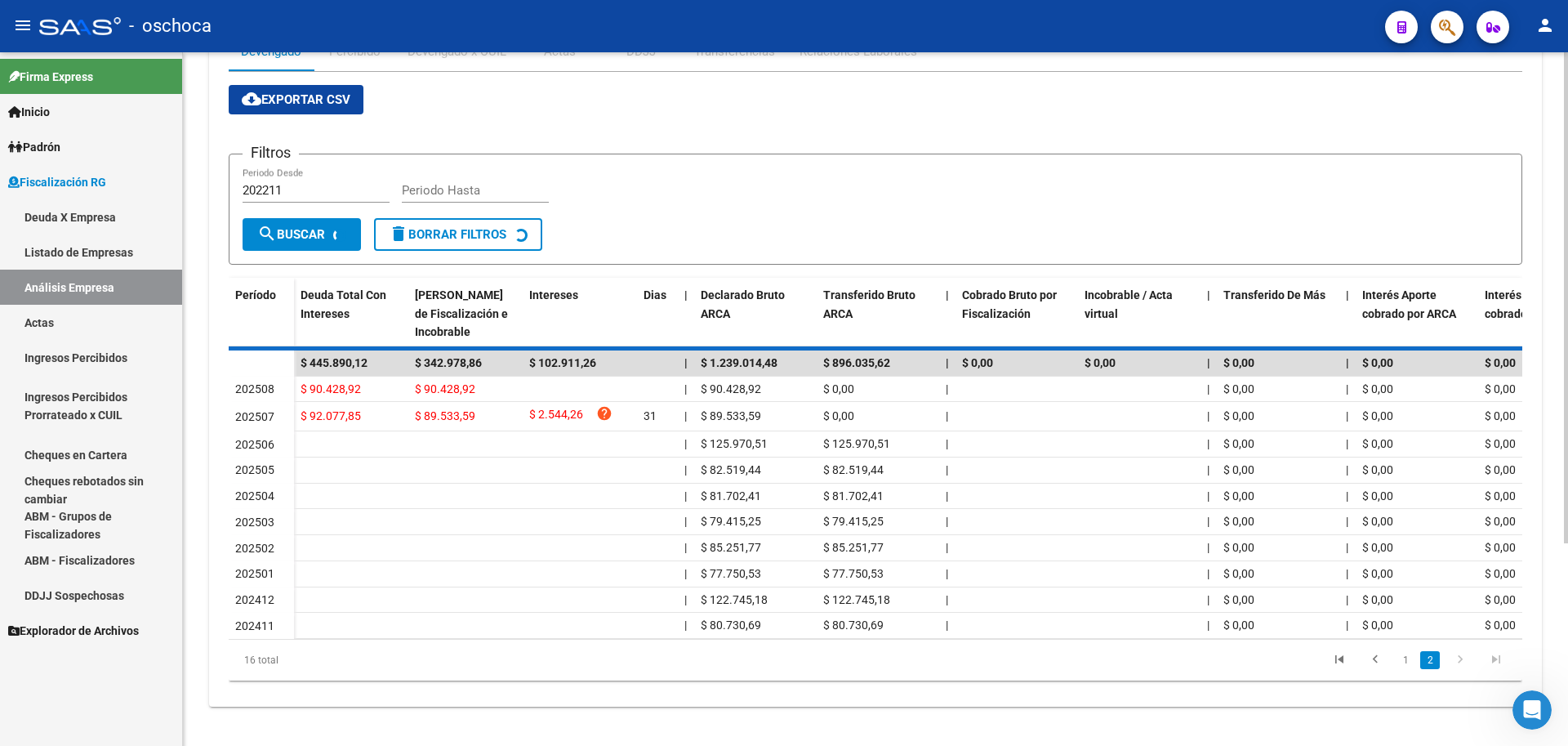
scroll to position [166, 0]
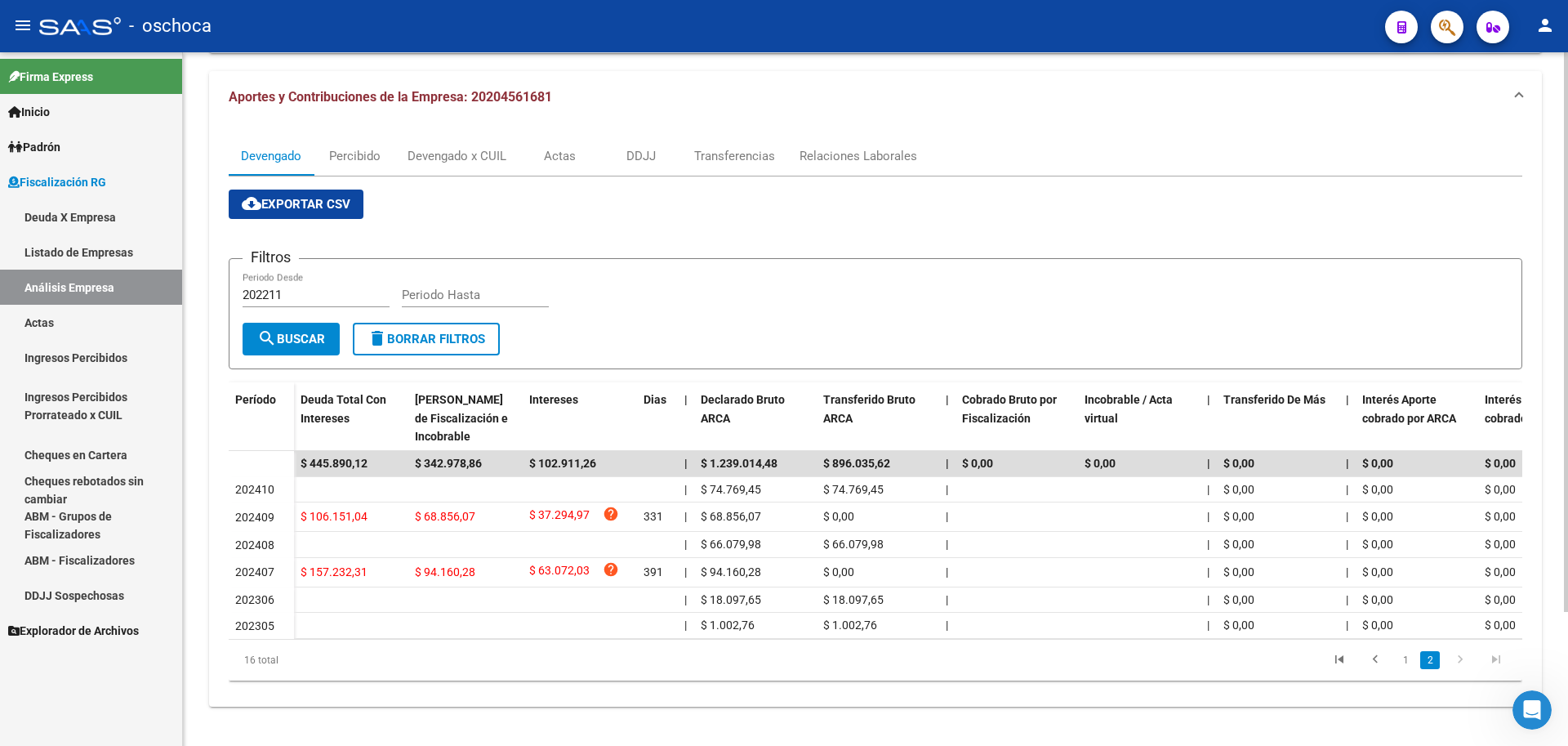
click at [1455, 659] on icon "go to next page" at bounding box center [1460, 662] width 21 height 20
click at [1460, 659] on icon "go to next page" at bounding box center [1460, 662] width 21 height 20
click at [1371, 654] on icon "go to previous page" at bounding box center [1375, 662] width 21 height 20
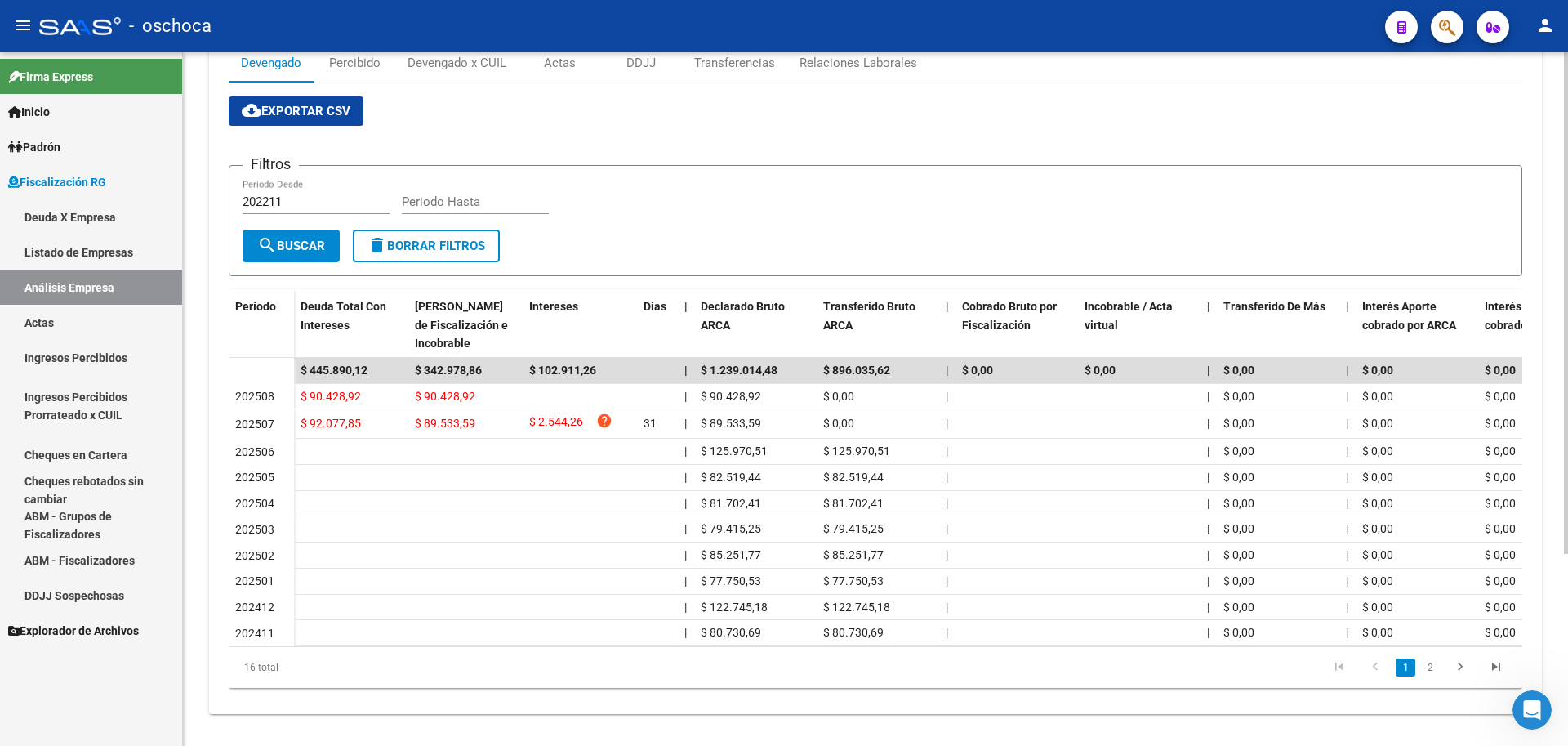
scroll to position [0, 0]
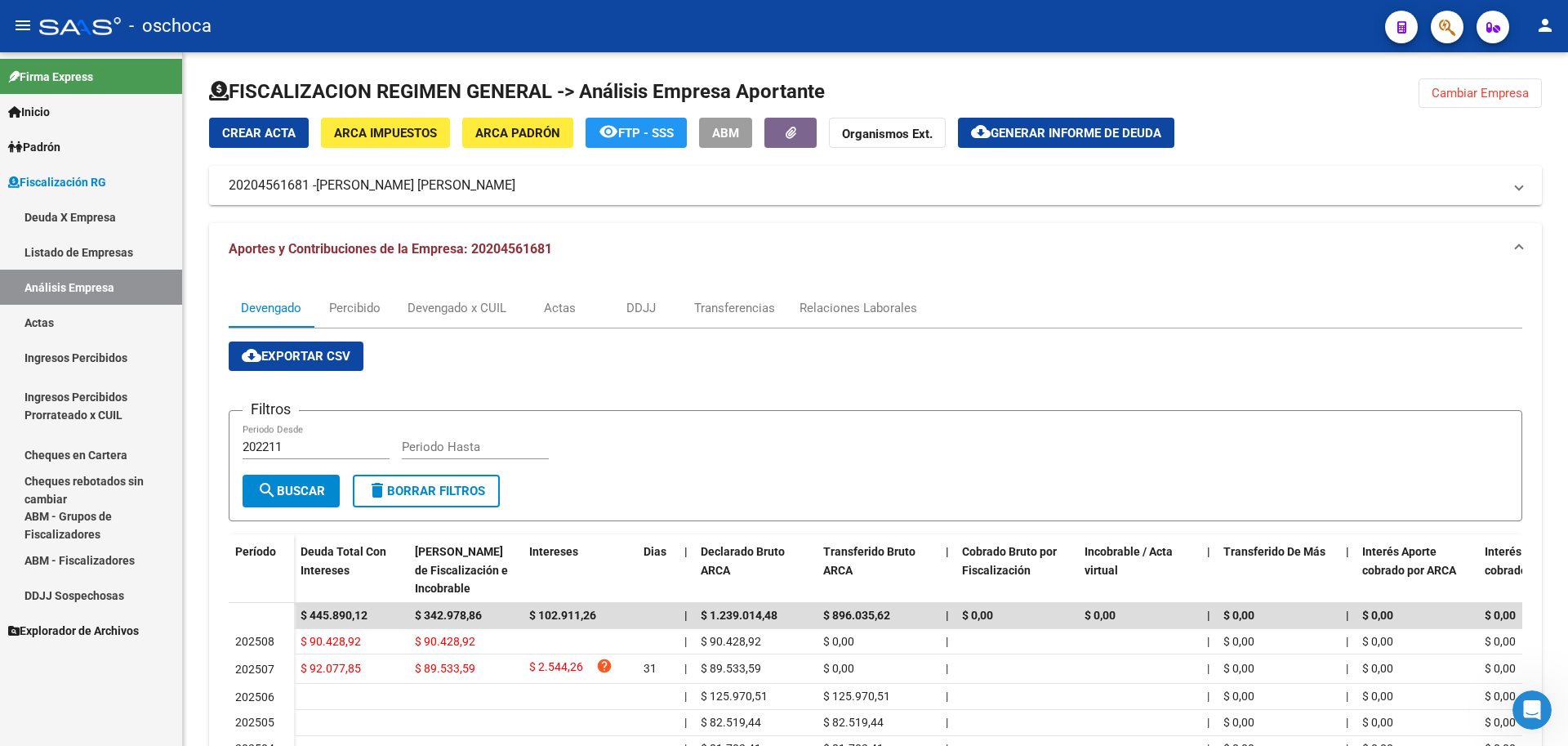
drag, startPoint x: 63, startPoint y: 319, endPoint x: 97, endPoint y: 321, distance: 34.1
click at [63, 320] on link "Actas" at bounding box center [91, 323] width 182 height 36
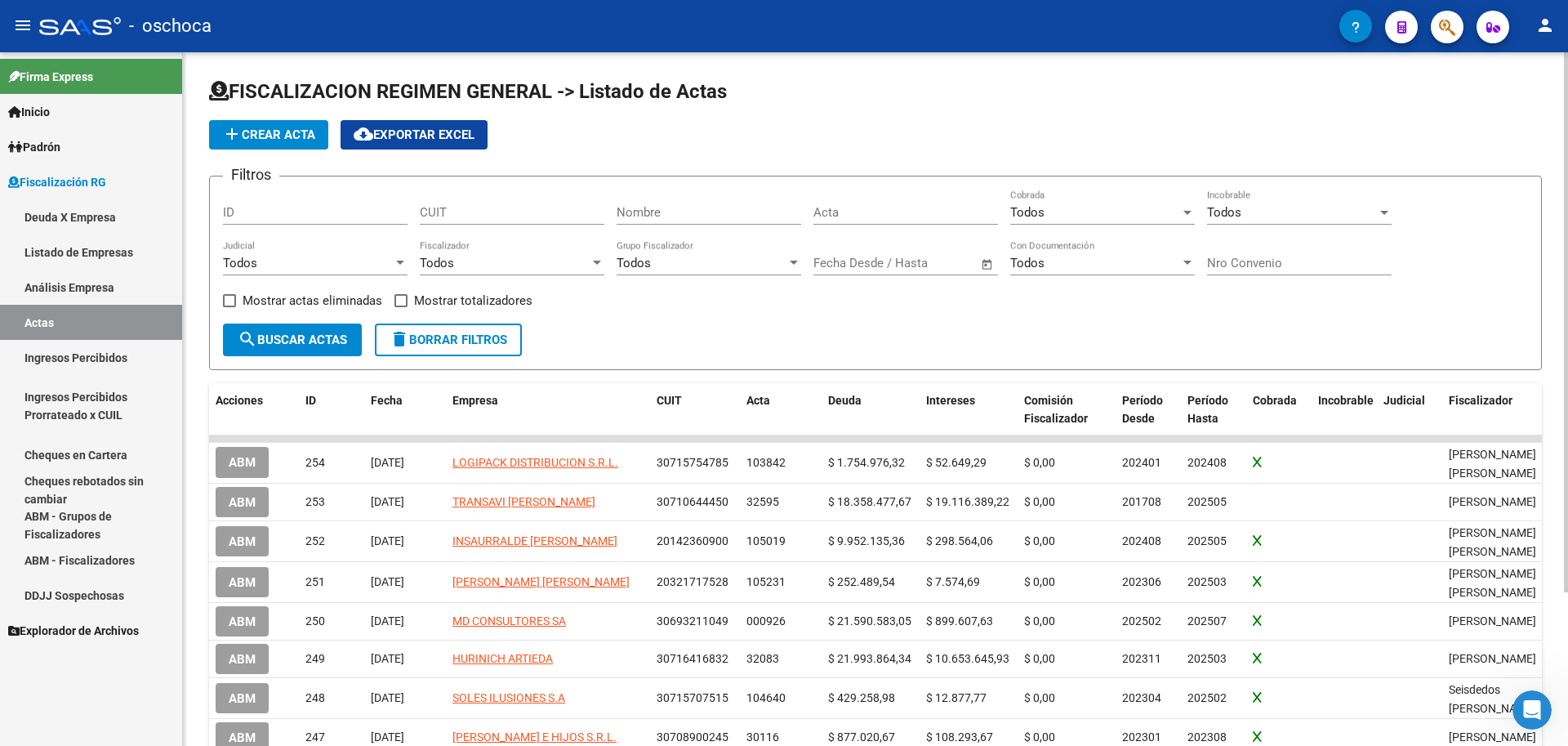
click at [455, 214] on input "CUIT" at bounding box center [511, 212] width 185 height 15
type input "20-20415616-8"
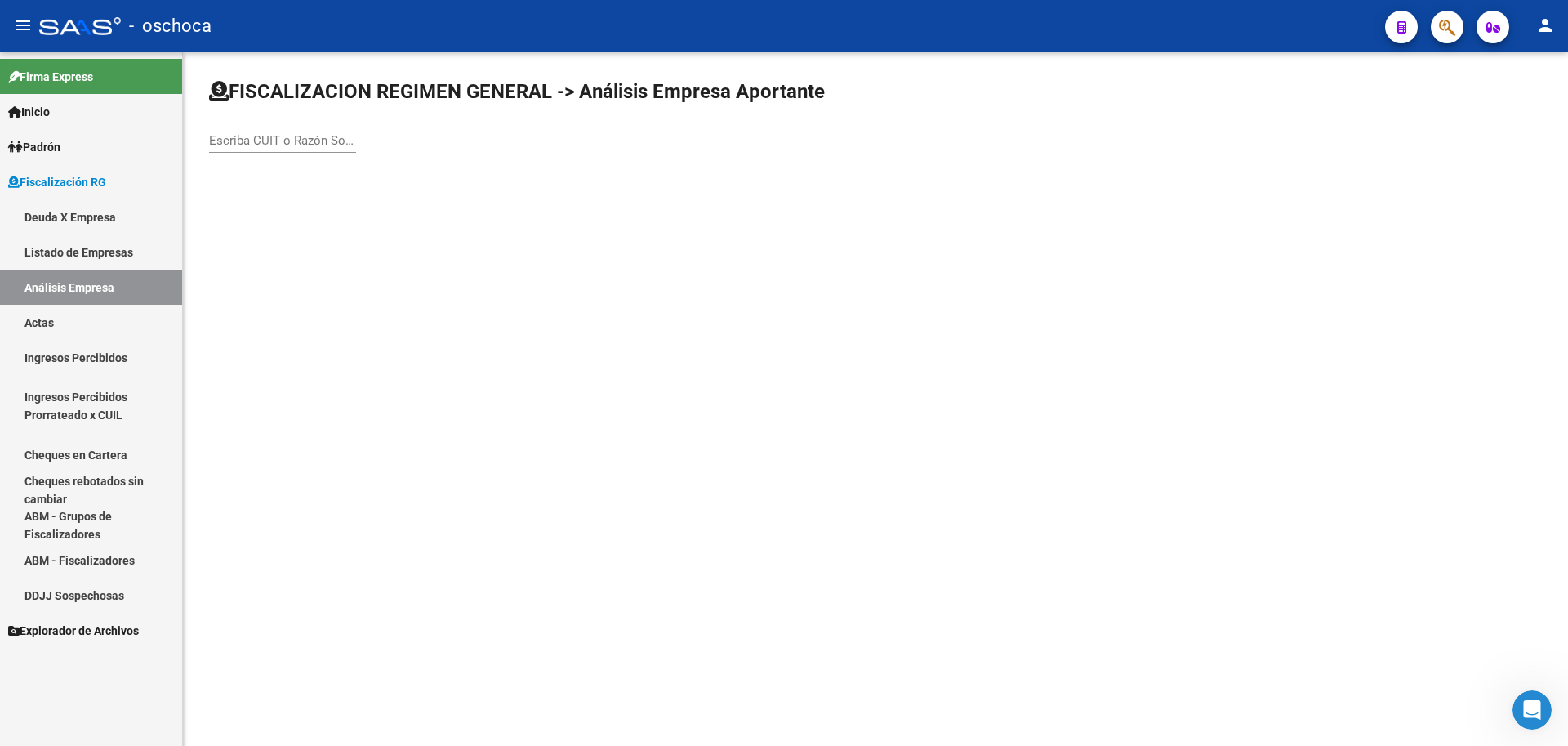
click at [223, 137] on input "Escriba CUIT o Razón Social para buscar" at bounding box center [282, 140] width 147 height 15
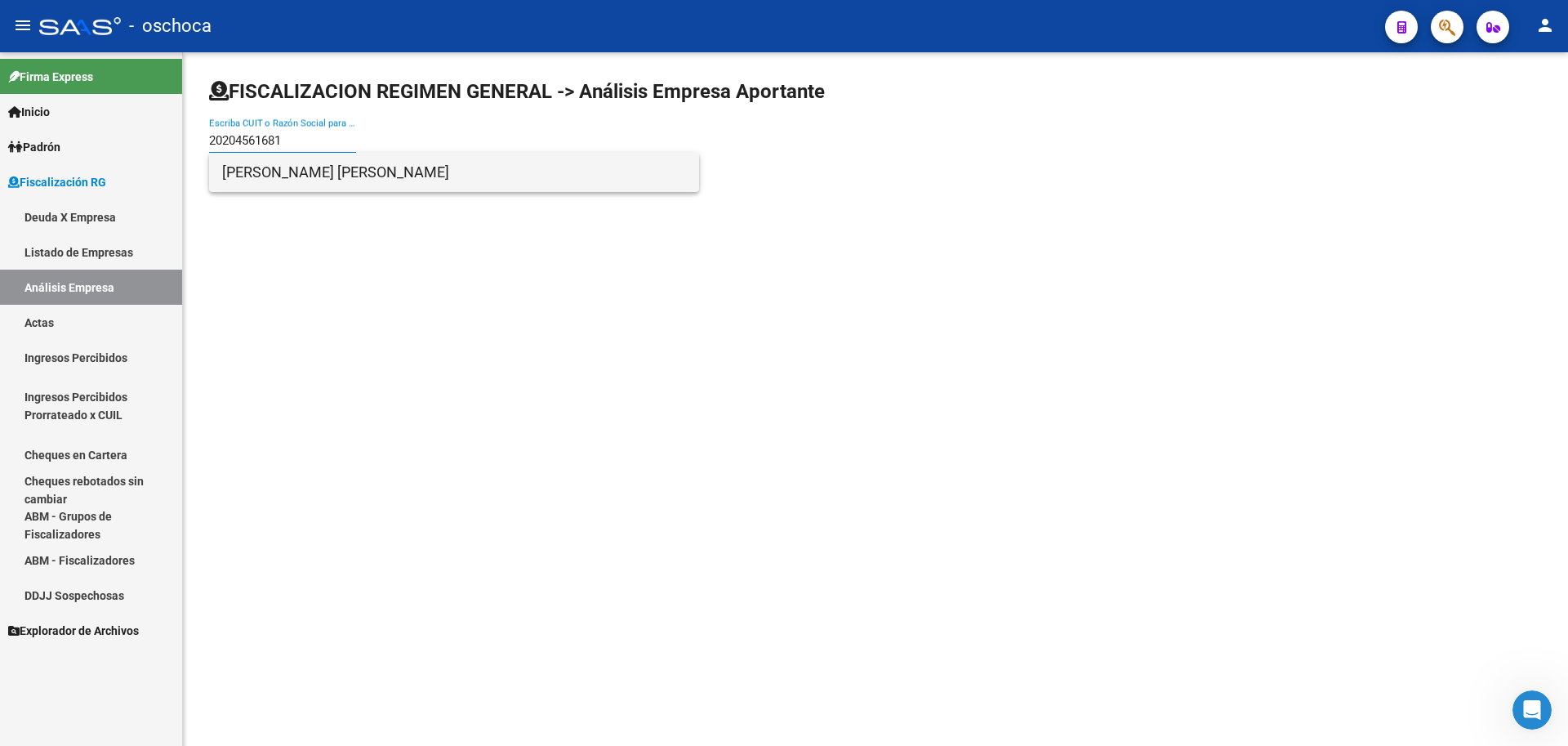
type input "20204561681"
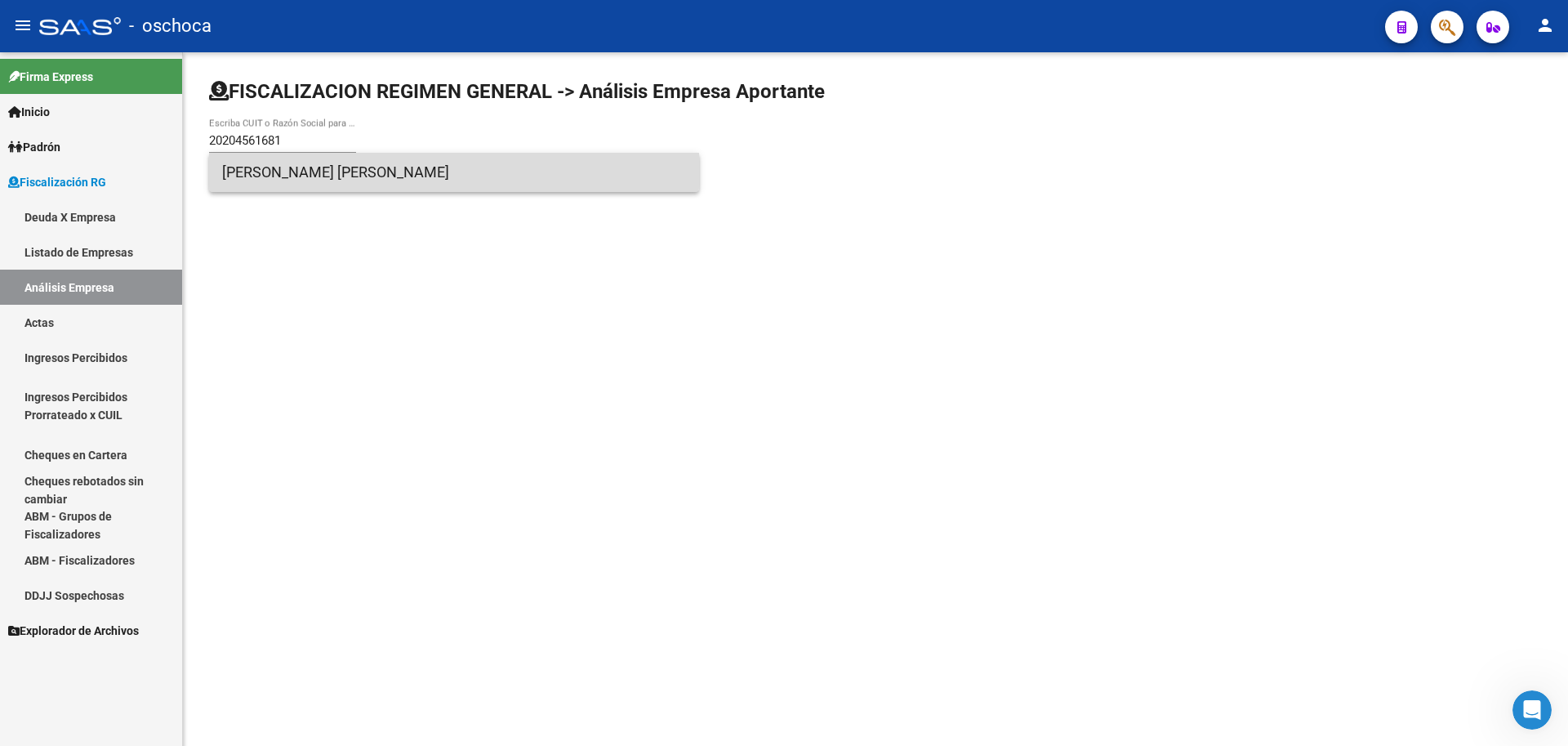
click at [336, 165] on span "[PERSON_NAME] [PERSON_NAME]" at bounding box center [454, 172] width 464 height 40
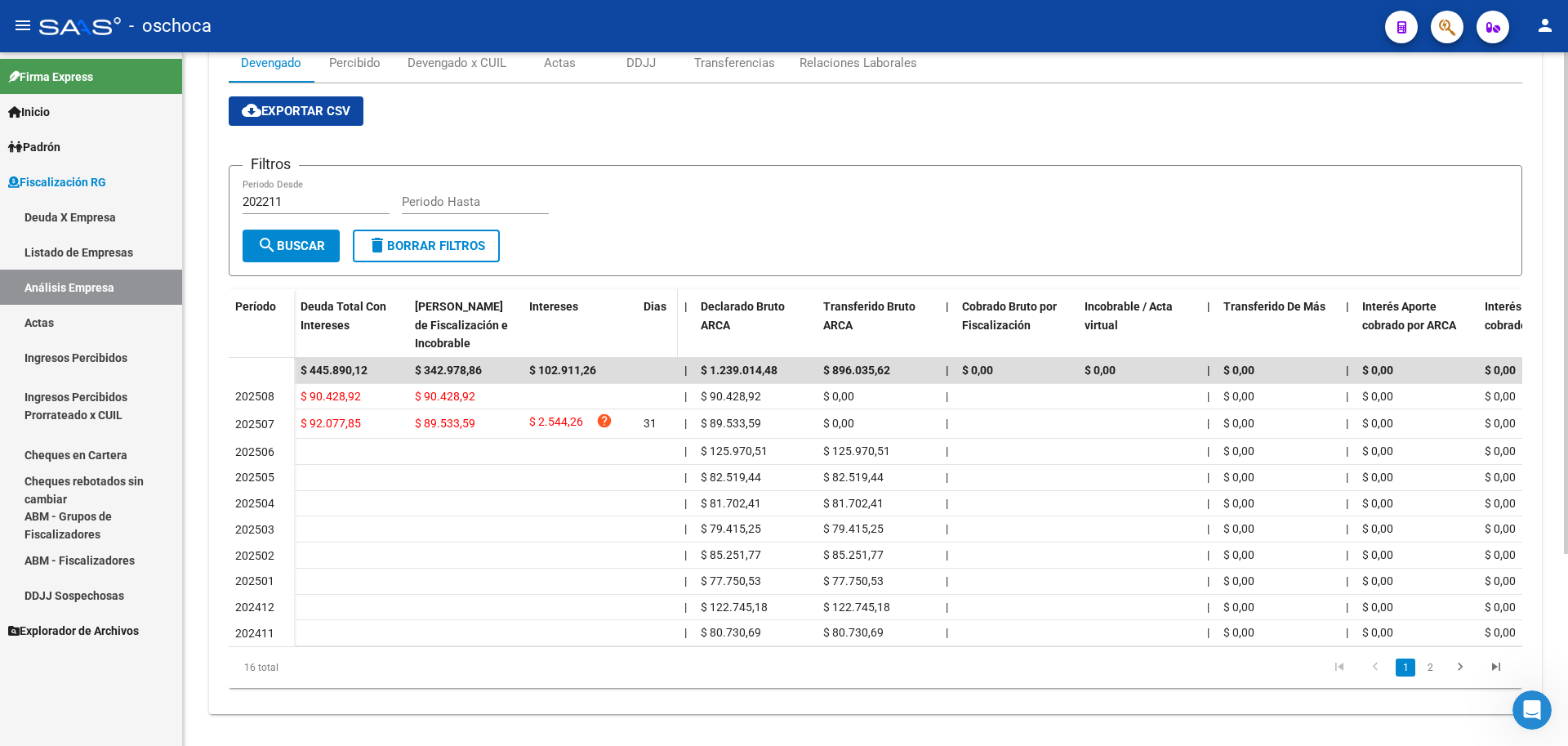
scroll to position [265, 0]
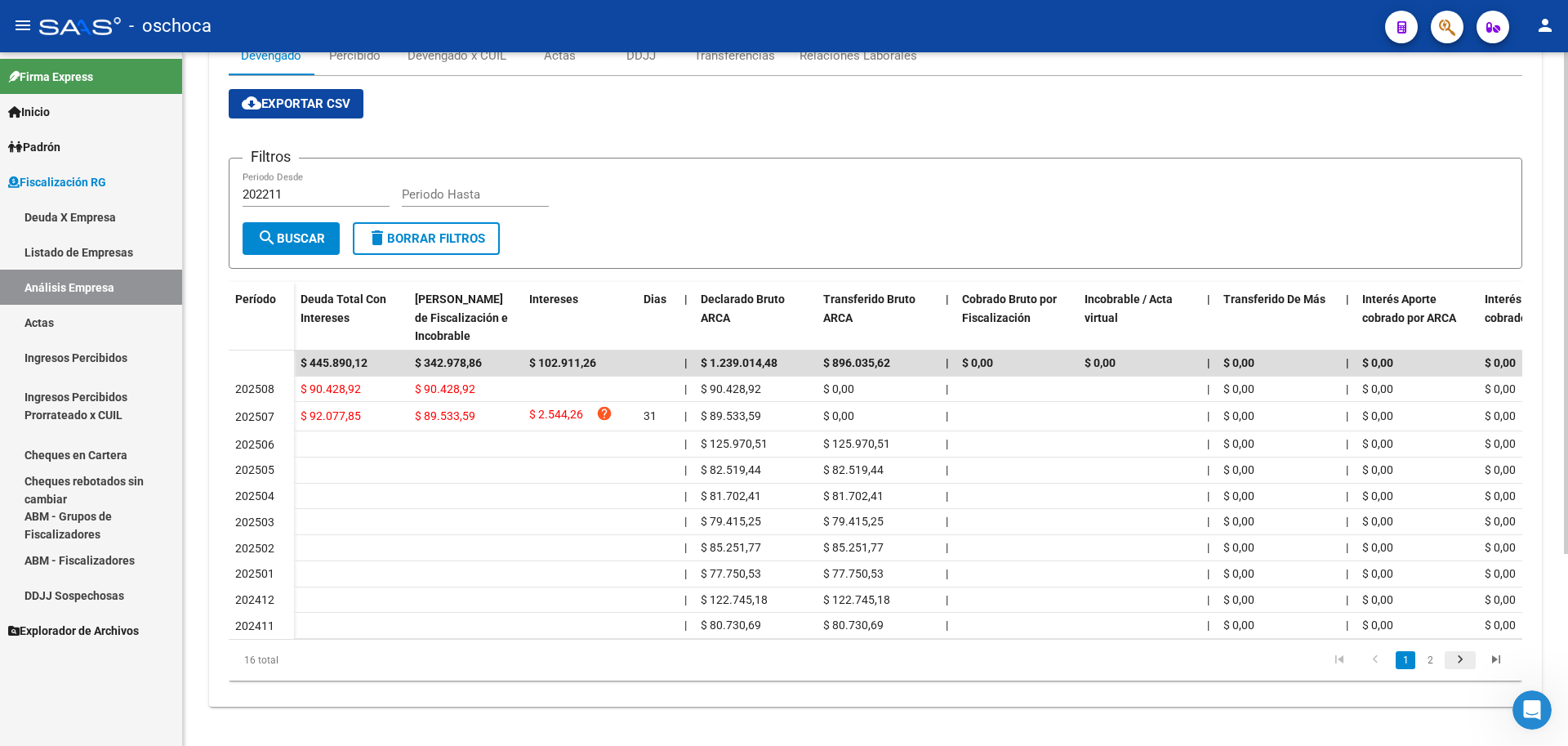
click at [1463, 660] on icon "go to next page" at bounding box center [1460, 662] width 21 height 20
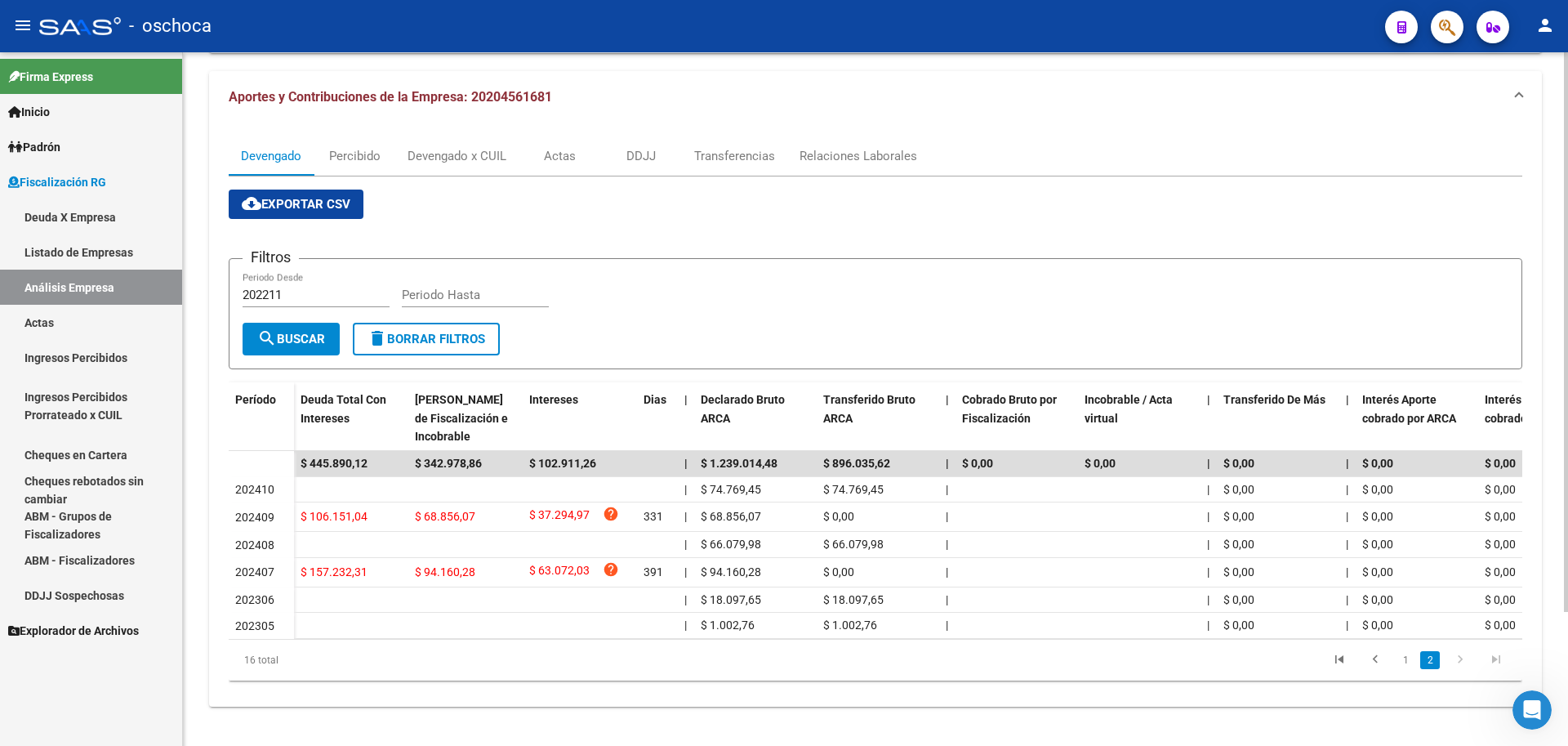
scroll to position [2, 0]
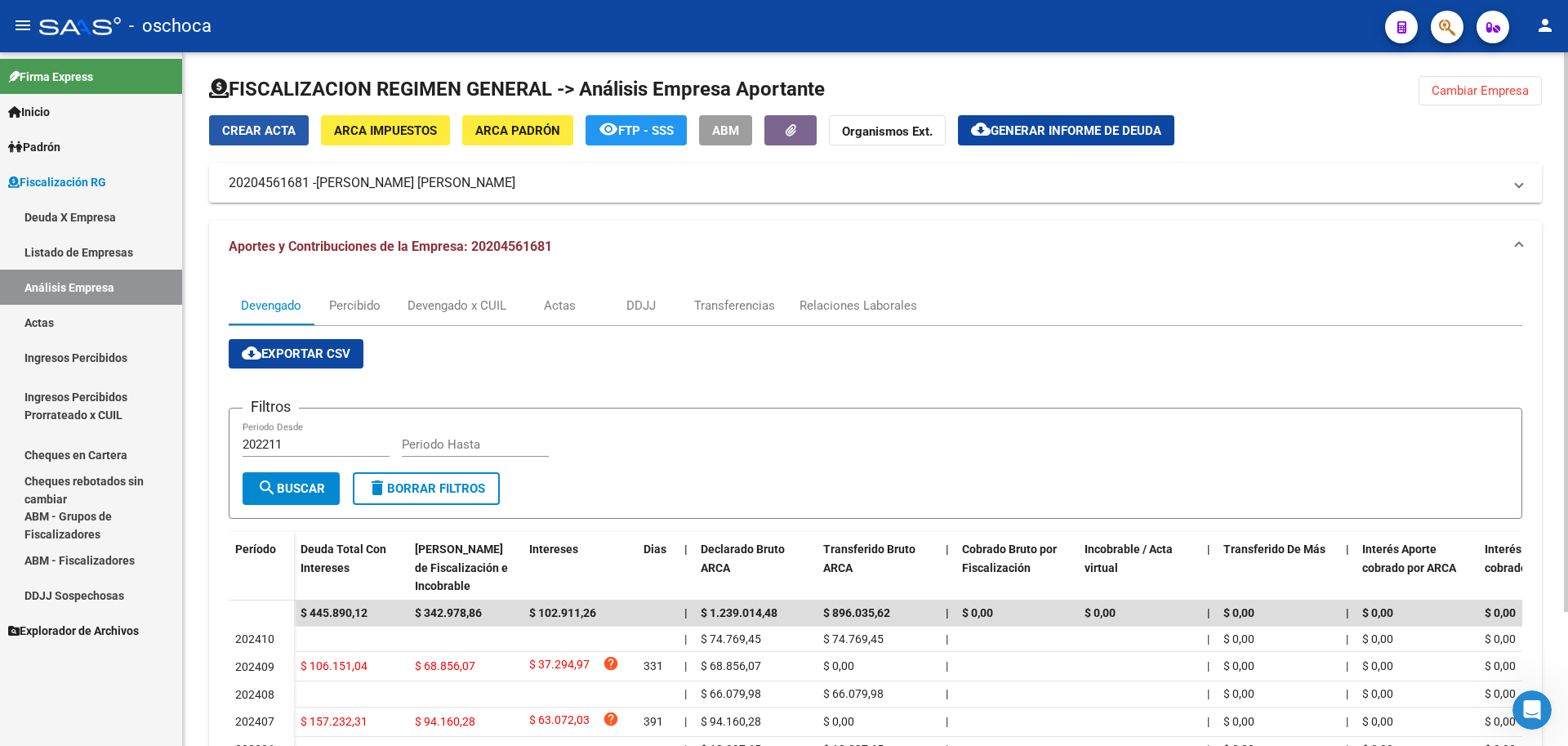
click at [230, 135] on span "Crear Acta" at bounding box center [259, 131] width 73 height 15
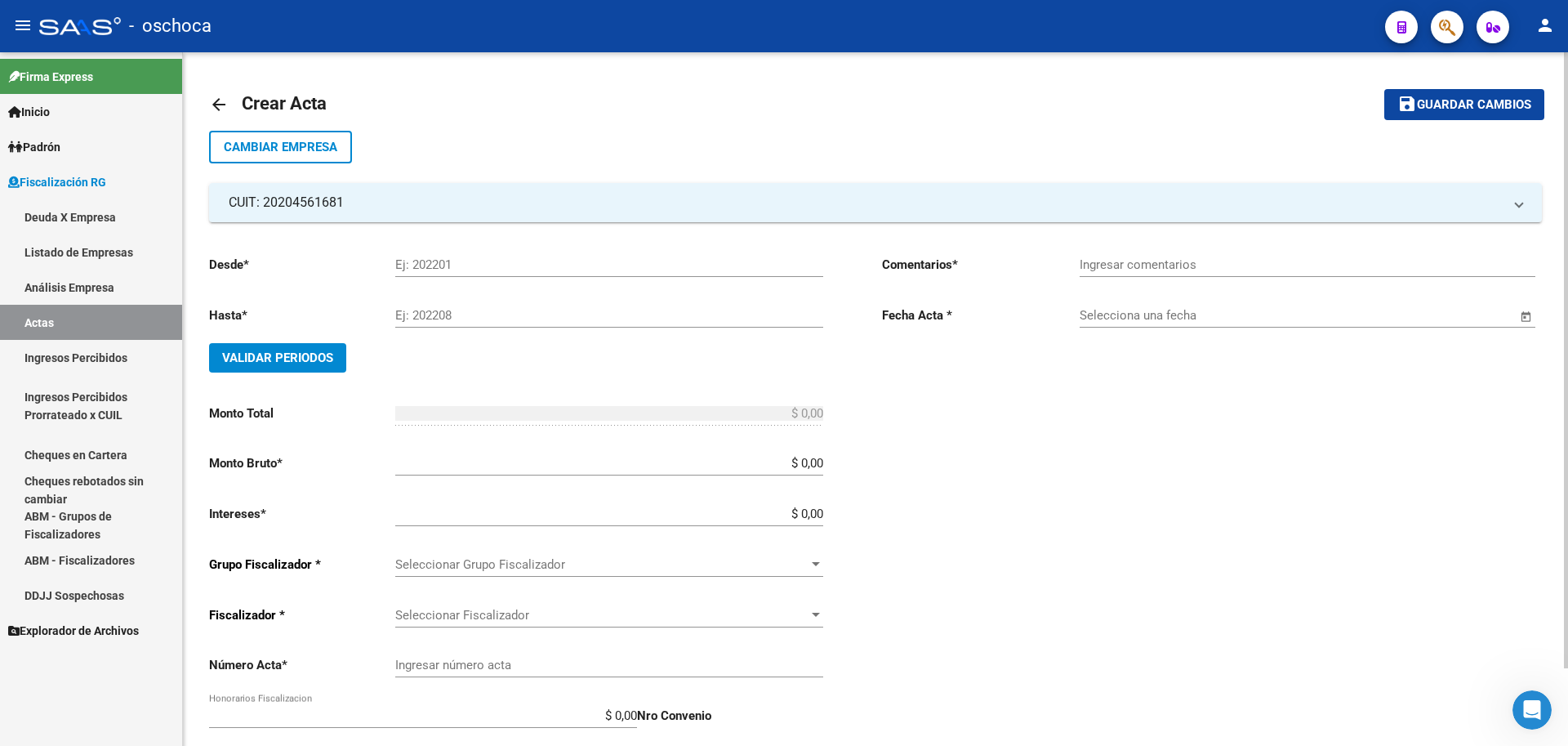
click at [441, 261] on input "Ej: 202201" at bounding box center [609, 264] width 428 height 15
type input "202407"
click at [484, 315] on input "Ej: 202208" at bounding box center [609, 315] width 428 height 15
type input "202507"
click at [283, 362] on span "Validar Periodos" at bounding box center [278, 357] width 111 height 15
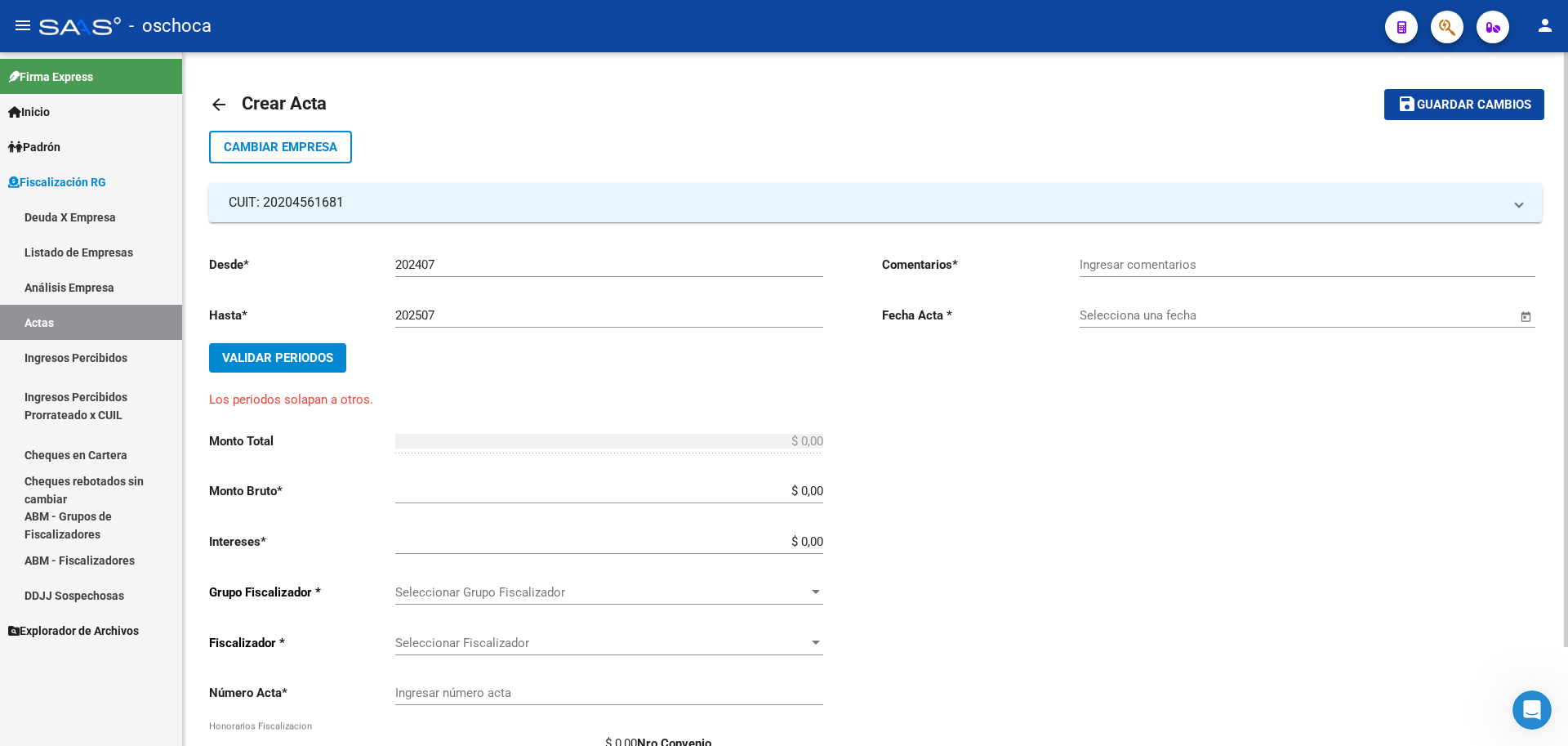
click at [319, 354] on span "Validar Periodos" at bounding box center [278, 357] width 111 height 15
click at [828, 494] on div "Desde * 202407 Ej: 202201 Hasta * 202507 Ej: 202208 Validar Periodos Los period…" at bounding box center [518, 531] width 620 height 580
click at [819, 492] on input "$ 0,00" at bounding box center [609, 491] width 428 height 15
click at [216, 101] on mat-icon "arrow_back" at bounding box center [219, 105] width 20 height 20
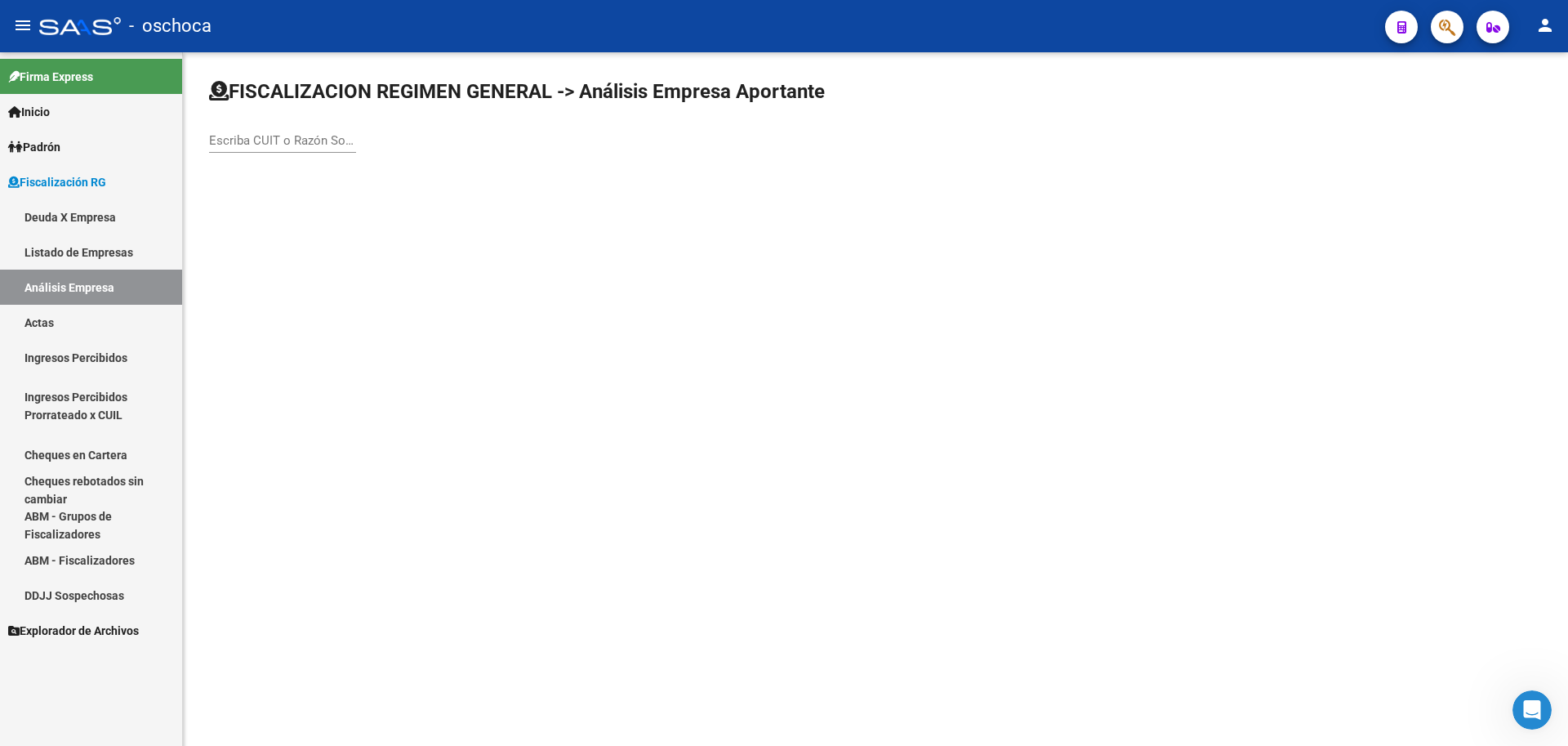
click at [91, 286] on link "Análisis Empresa" at bounding box center [91, 287] width 182 height 36
click at [118, 247] on link "Listado de Empresas" at bounding box center [91, 252] width 182 height 36
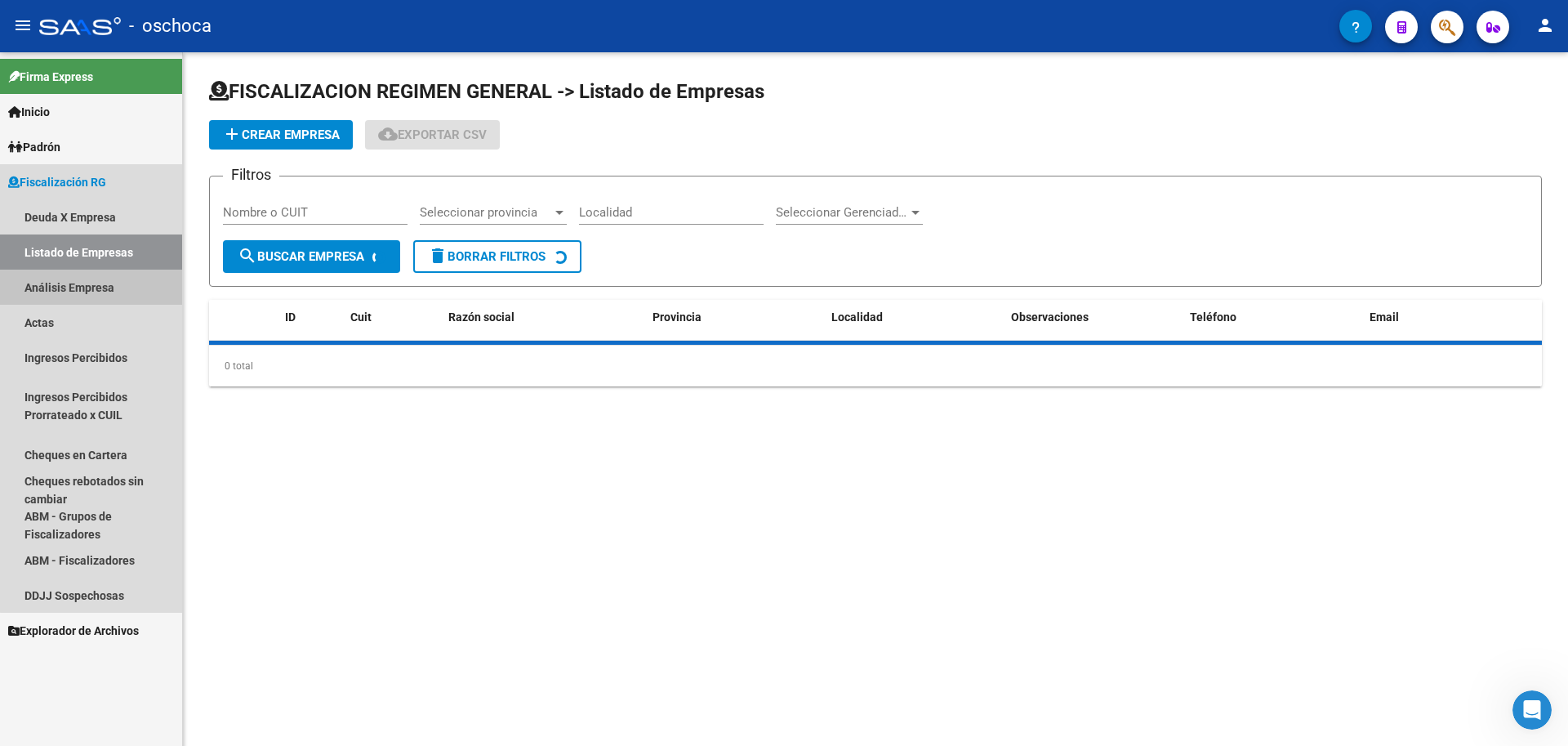
click at [97, 284] on link "Análisis Empresa" at bounding box center [91, 287] width 182 height 36
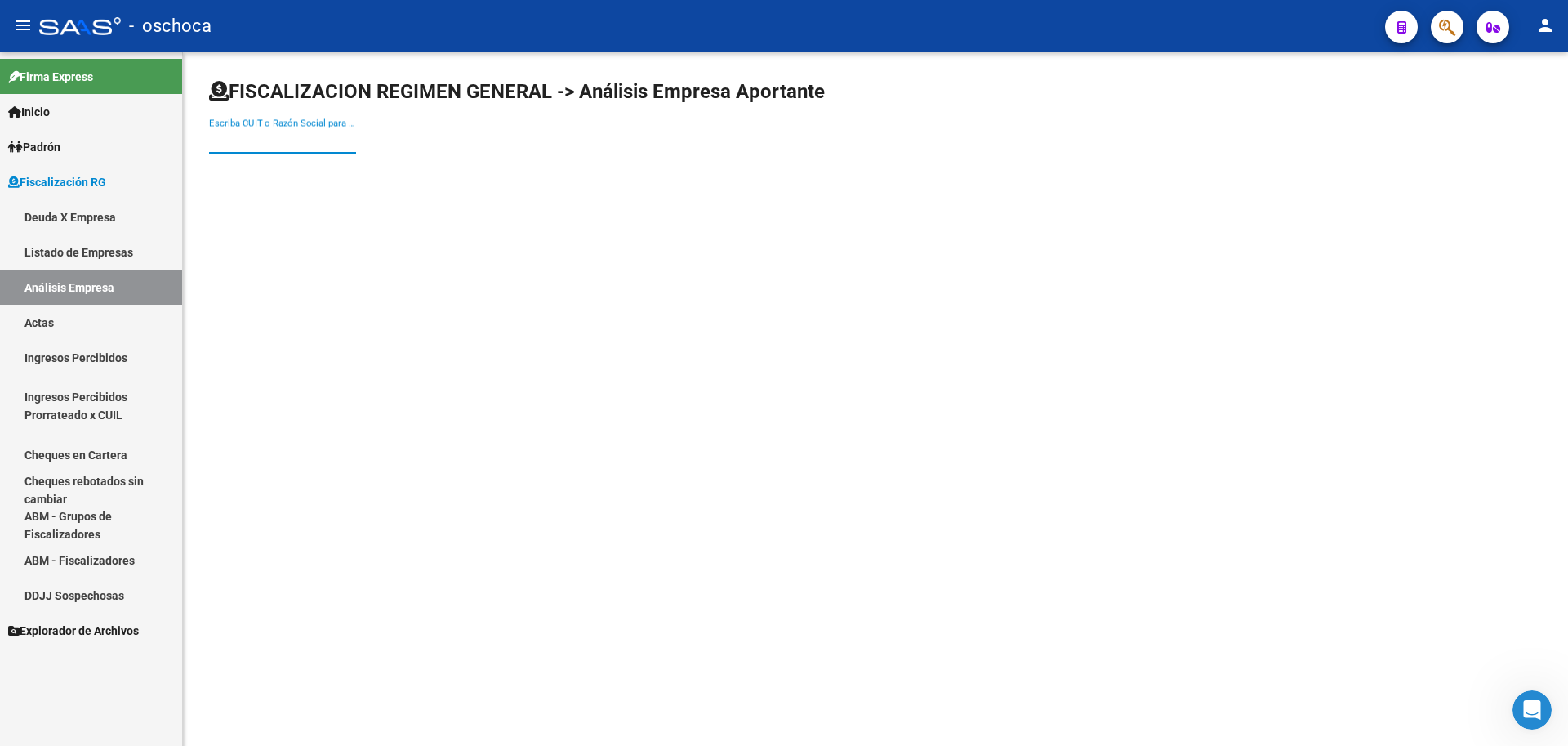
click at [225, 143] on input "Escriba CUIT o Razón Social para buscar" at bounding box center [282, 140] width 147 height 15
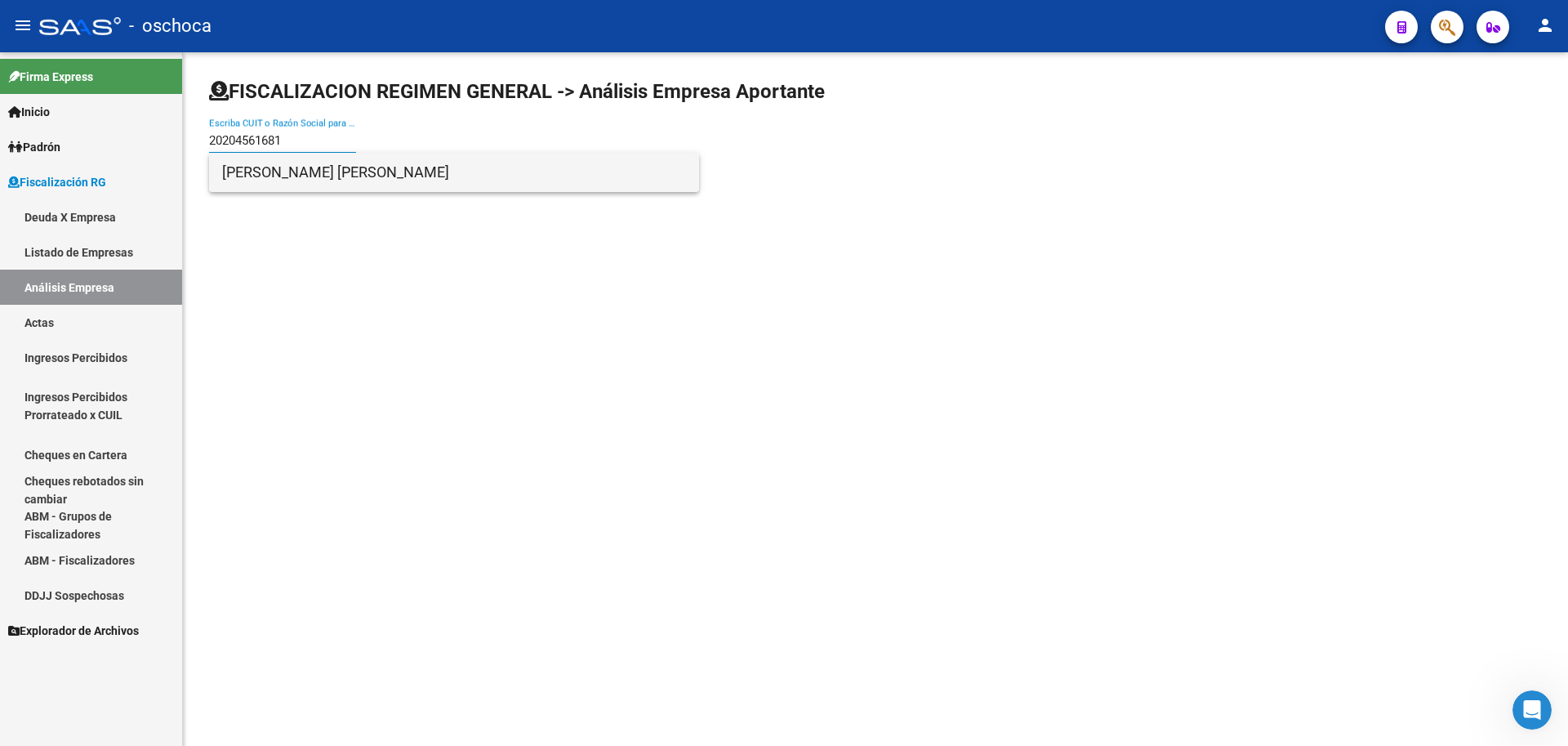
type input "20204561681"
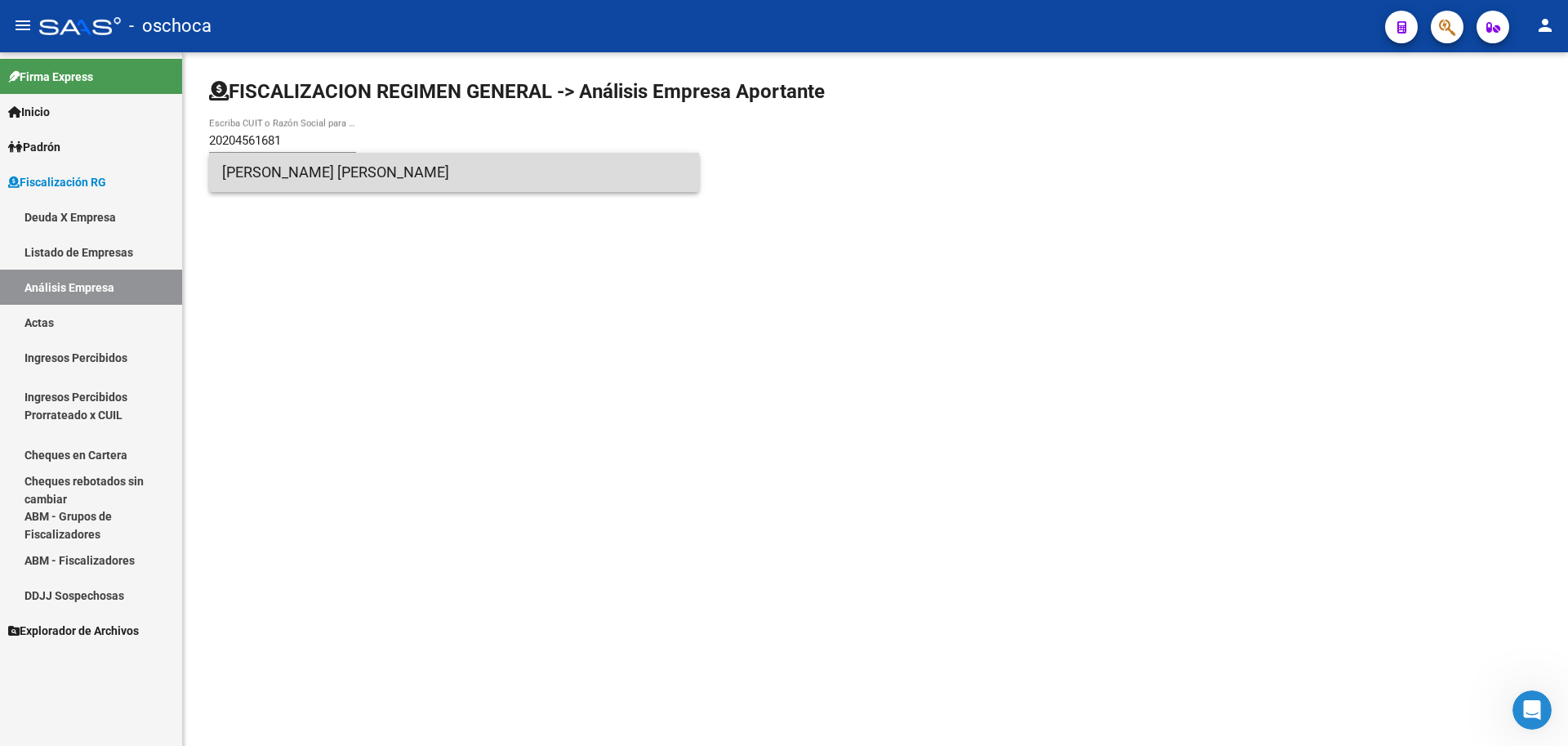
click at [264, 159] on span "[PERSON_NAME] [PERSON_NAME]" at bounding box center [454, 172] width 464 height 40
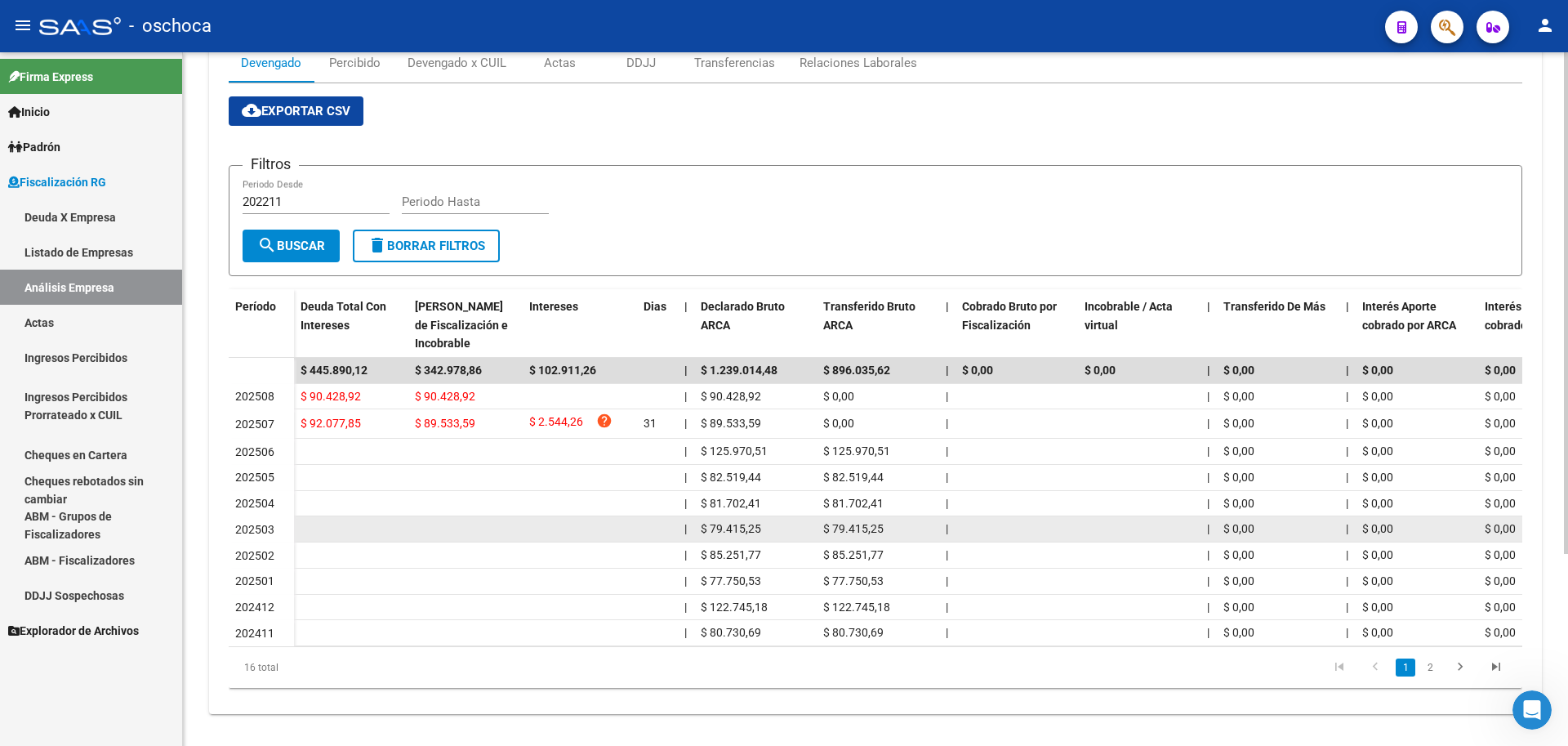
scroll to position [265, 0]
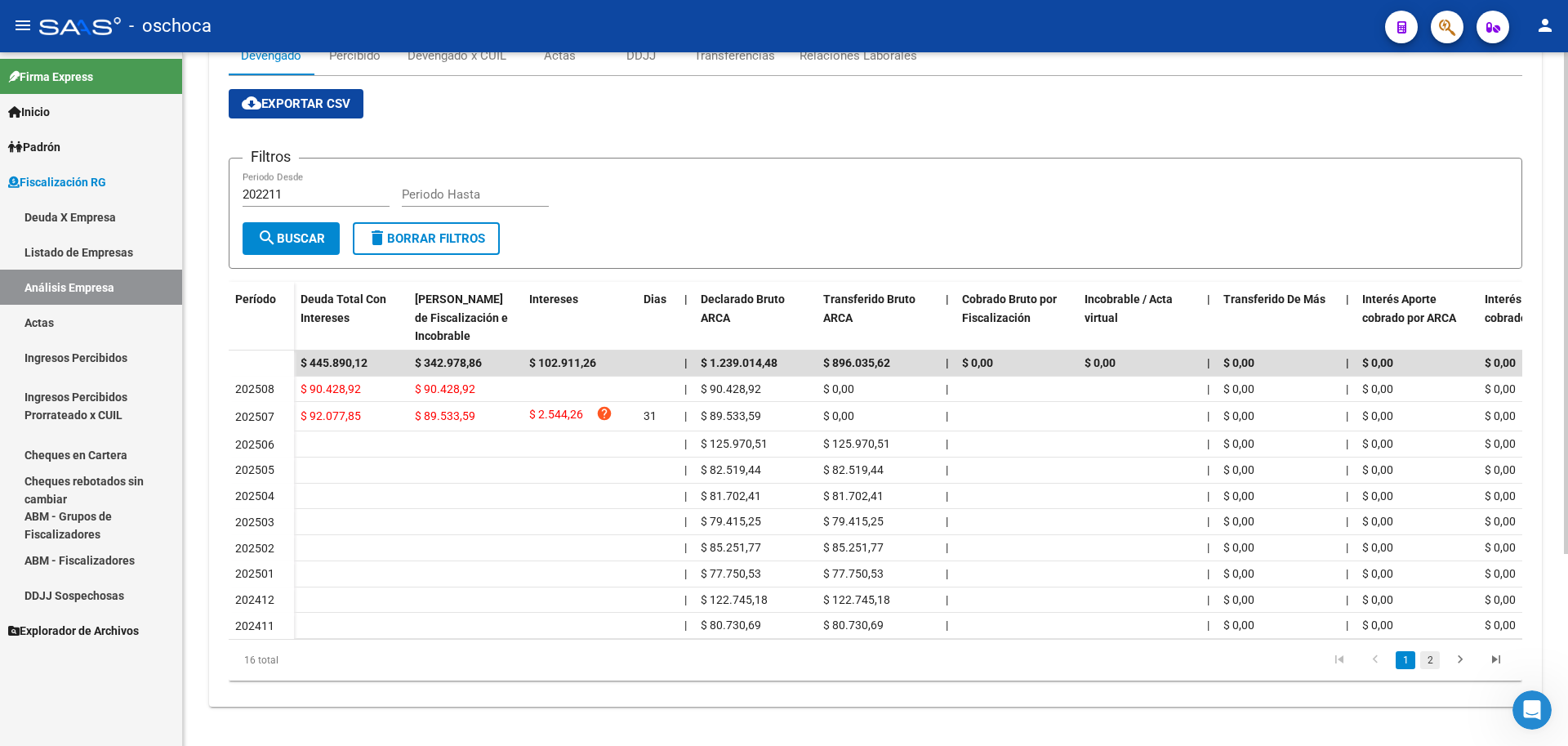
click at [1432, 658] on link "2" at bounding box center [1430, 660] width 20 height 18
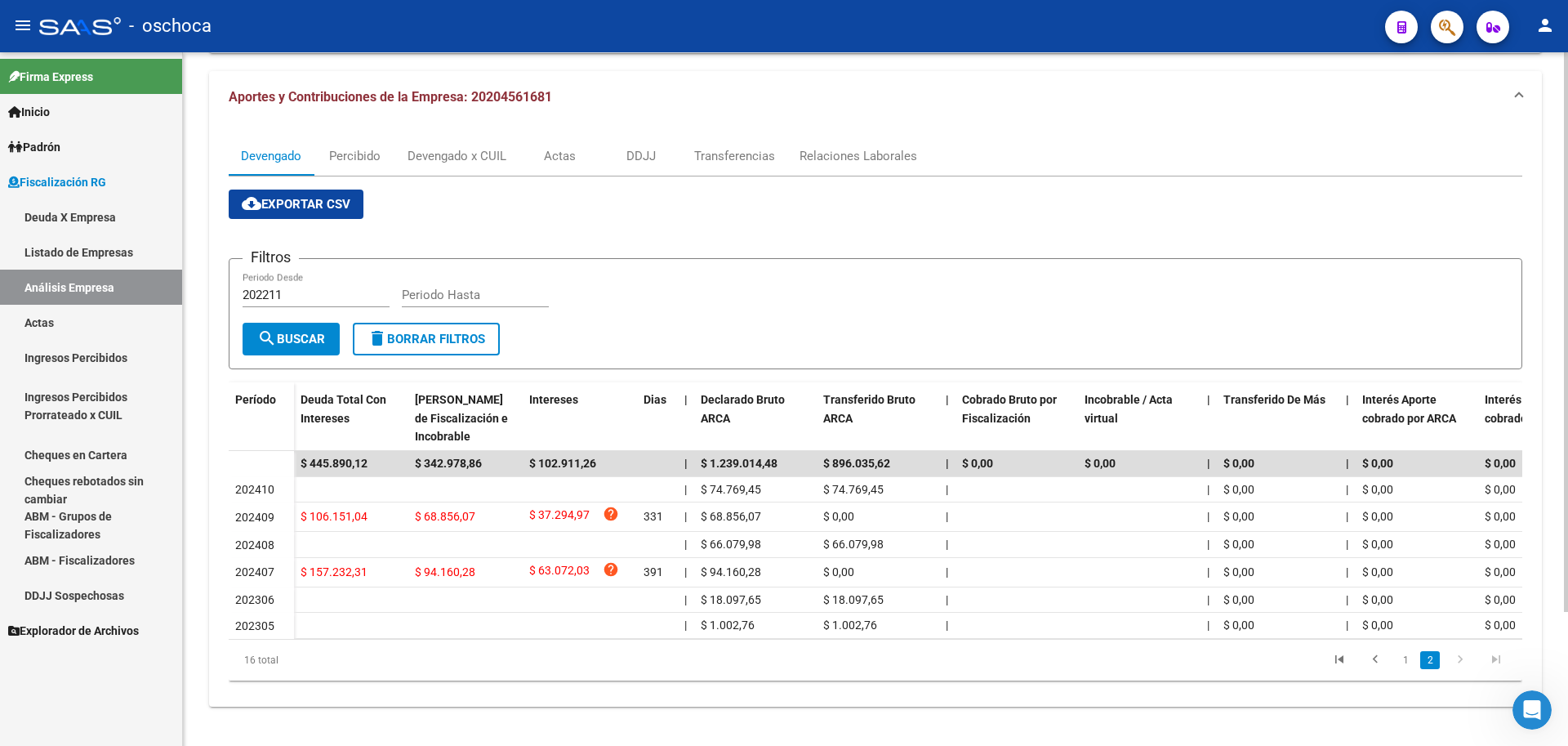
scroll to position [0, 0]
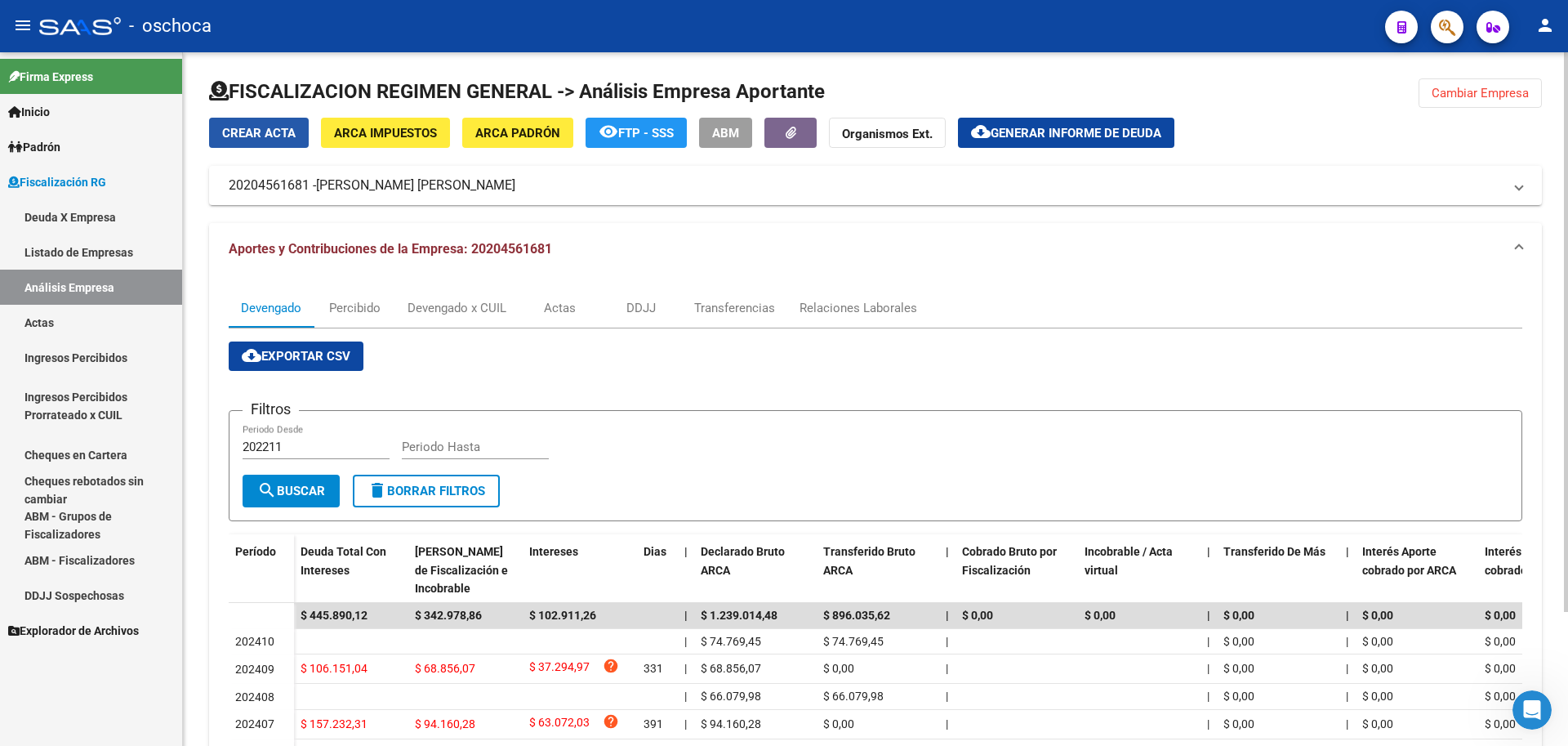
click at [276, 135] on span "Crear Acta" at bounding box center [259, 133] width 73 height 15
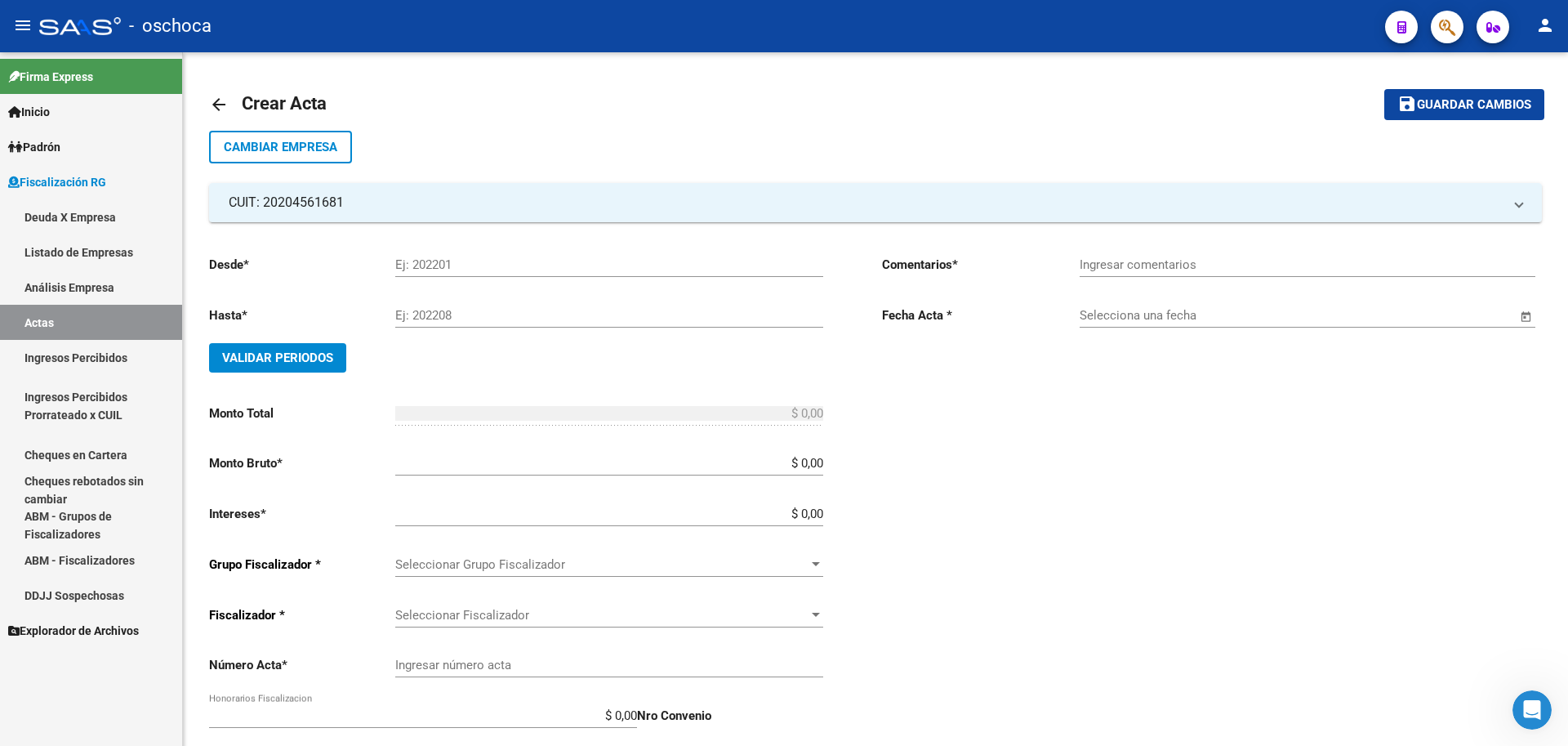
click at [82, 319] on link "Actas" at bounding box center [91, 323] width 182 height 36
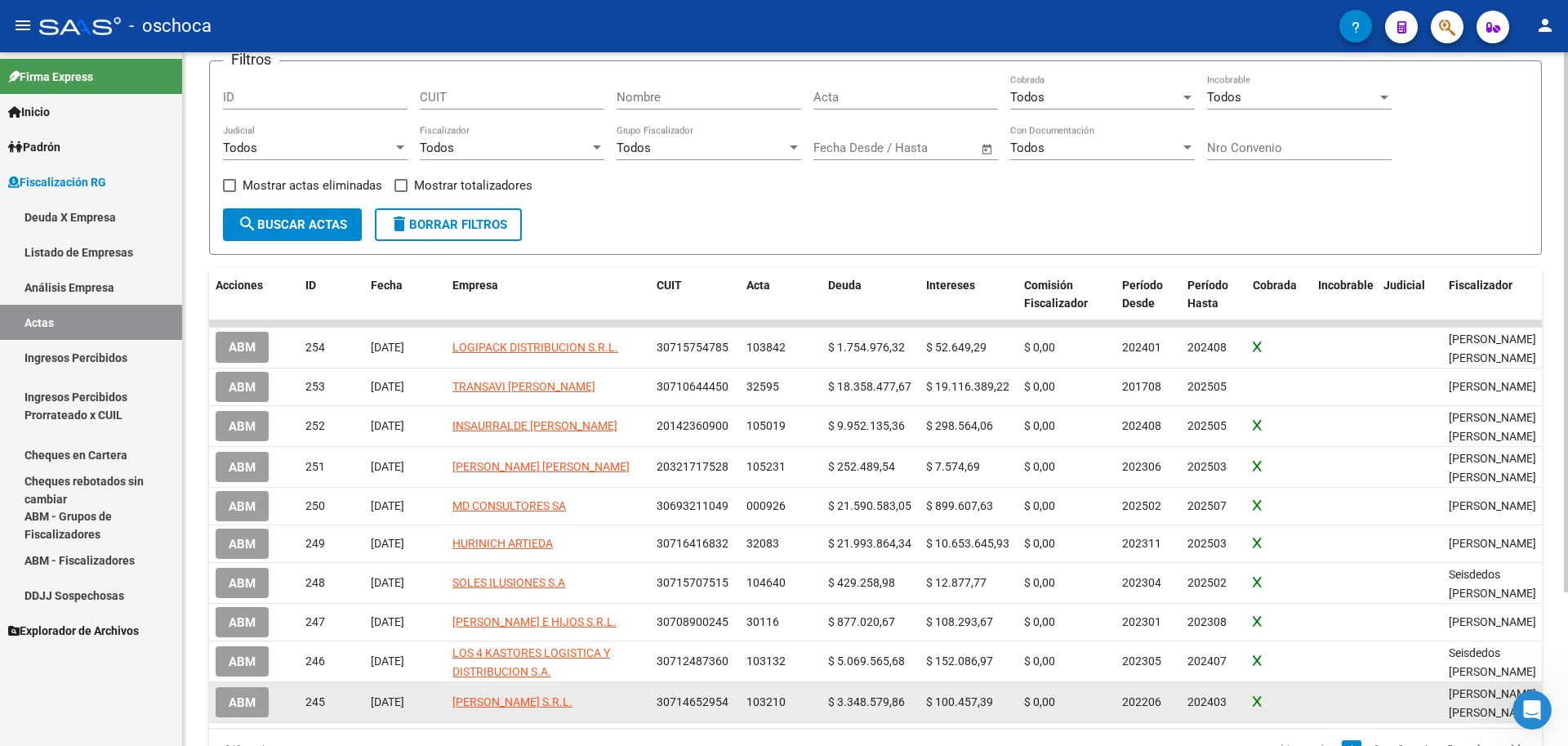
scroll to position [197, 0]
